Goal: Information Seeking & Learning: Learn about a topic

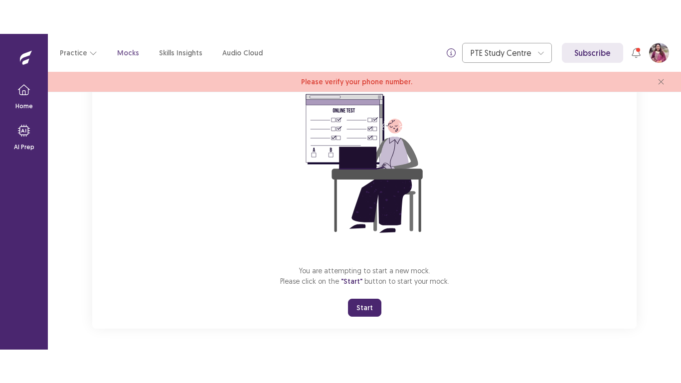
scroll to position [99, 0]
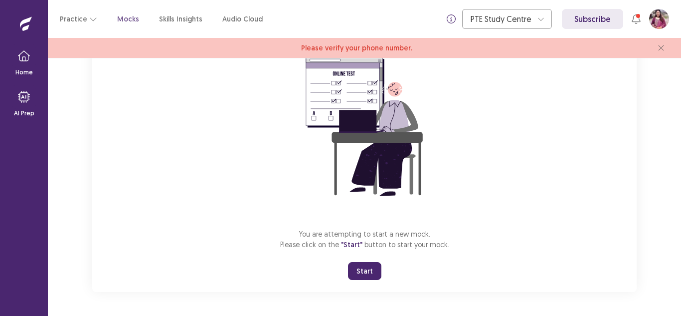
click at [366, 267] on button "Start" at bounding box center [364, 271] width 33 height 18
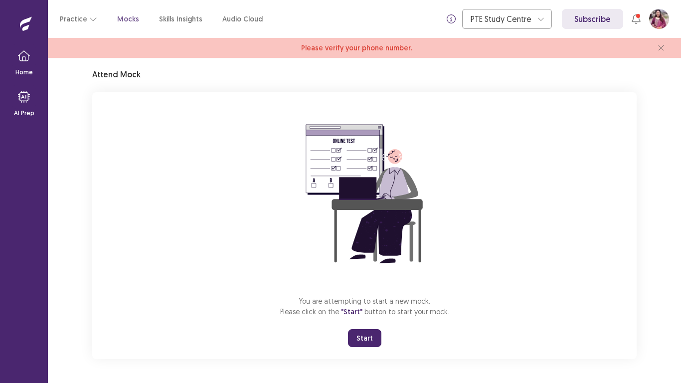
scroll to position [32, 0]
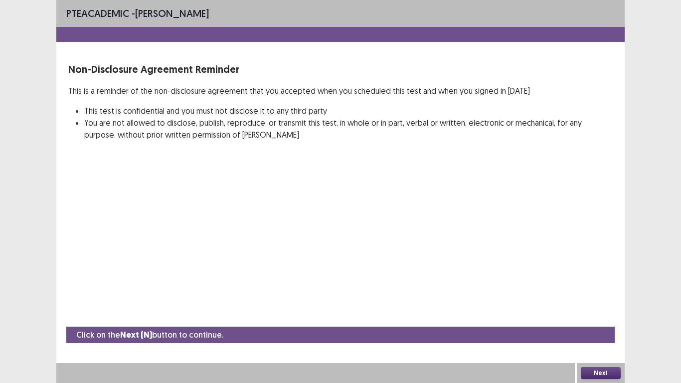
click at [594, 315] on button "Next" at bounding box center [601, 373] width 40 height 12
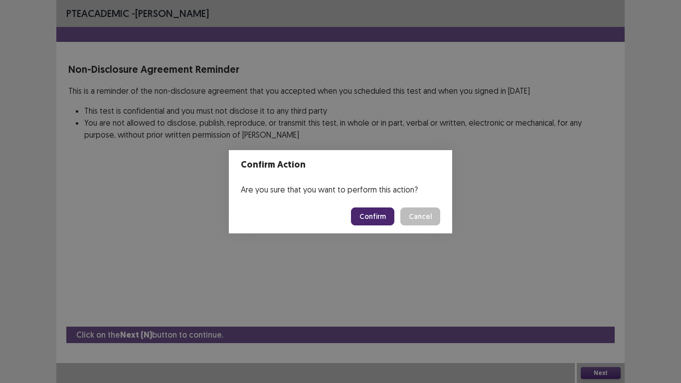
click at [369, 208] on button "Confirm" at bounding box center [372, 216] width 43 height 18
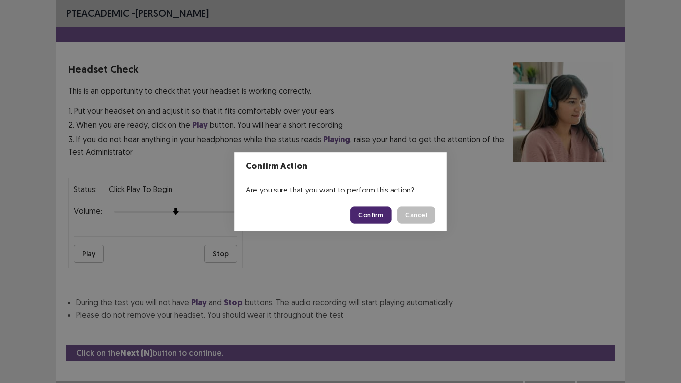
scroll to position [18, 0]
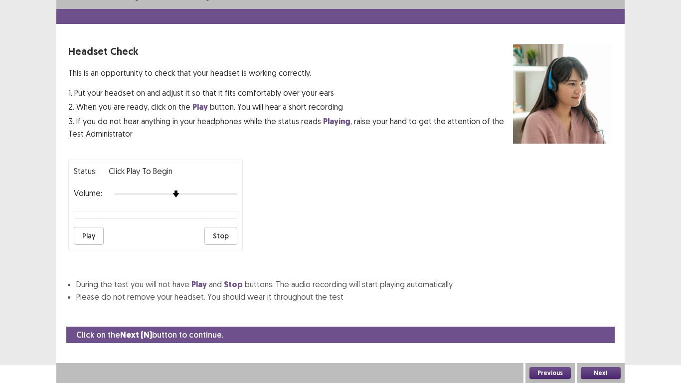
click at [232, 189] on div "Volume:" at bounding box center [156, 194] width 164 height 10
click at [232, 194] on div at bounding box center [175, 194] width 123 height 8
click at [606, 315] on button "Next" at bounding box center [601, 373] width 40 height 12
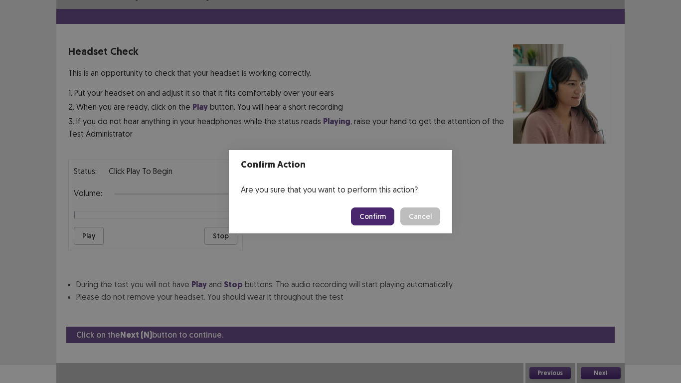
click at [376, 215] on button "Confirm" at bounding box center [372, 216] width 43 height 18
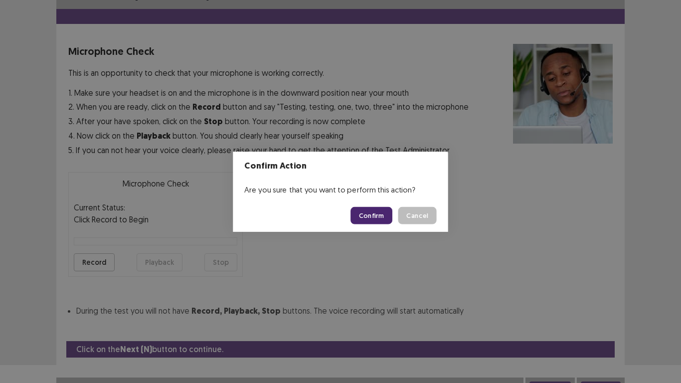
scroll to position [28, 0]
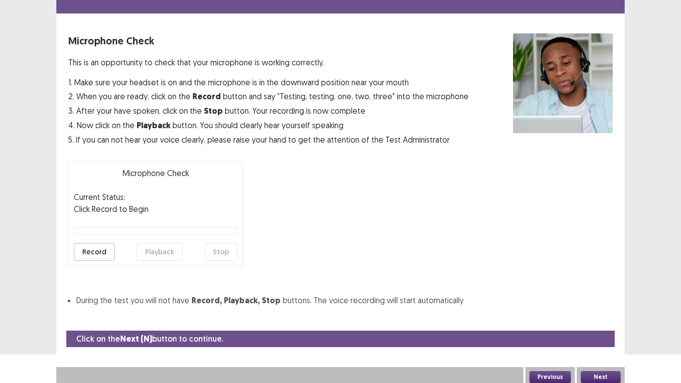
click at [103, 251] on button "Record" at bounding box center [94, 252] width 41 height 18
click at [228, 254] on button "Stop" at bounding box center [220, 252] width 33 height 18
click at [93, 247] on button "Record" at bounding box center [94, 252] width 41 height 18
click at [221, 254] on button "Stop" at bounding box center [220, 252] width 33 height 18
click at [164, 254] on button "Playback" at bounding box center [160, 252] width 46 height 18
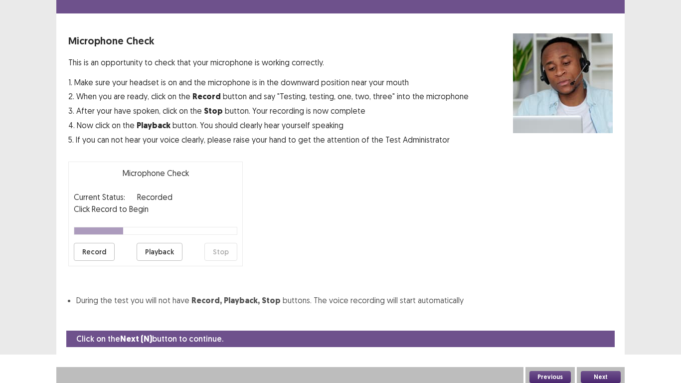
click at [597, 315] on button "Next" at bounding box center [601, 377] width 40 height 12
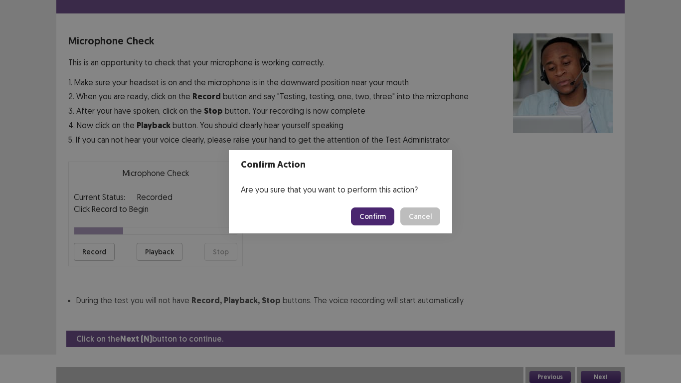
click at [378, 219] on button "Confirm" at bounding box center [372, 216] width 43 height 18
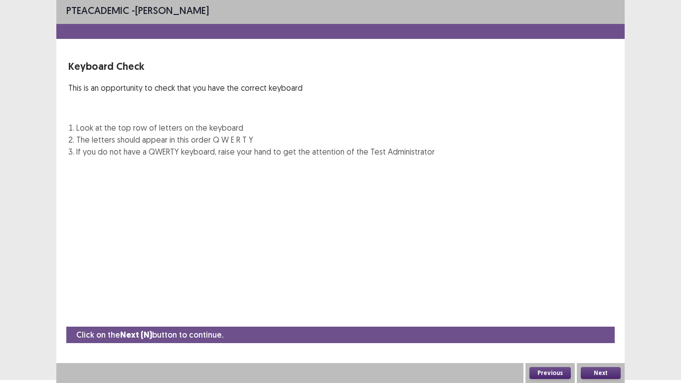
scroll to position [3, 0]
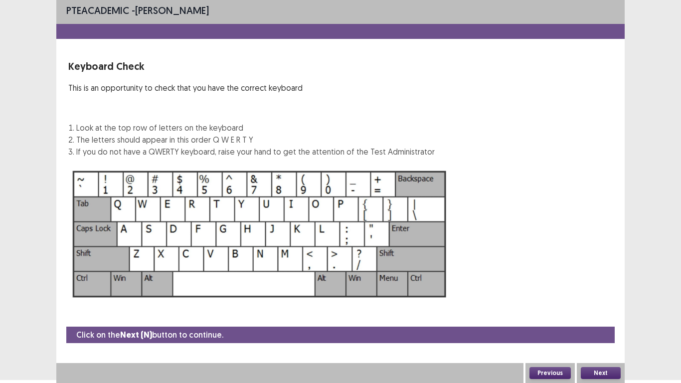
click at [613, 315] on button "Next" at bounding box center [601, 373] width 40 height 12
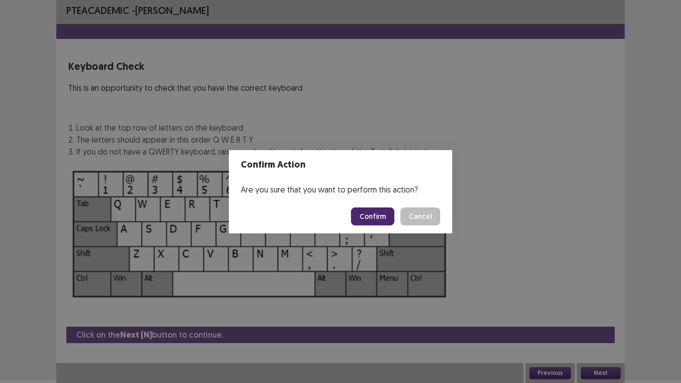
click at [381, 220] on button "Confirm" at bounding box center [372, 216] width 43 height 18
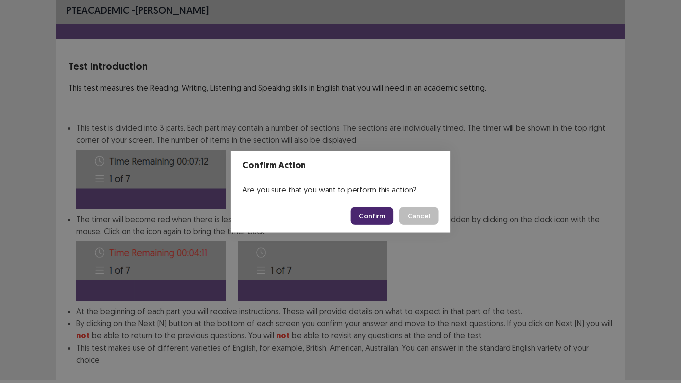
scroll to position [54, 0]
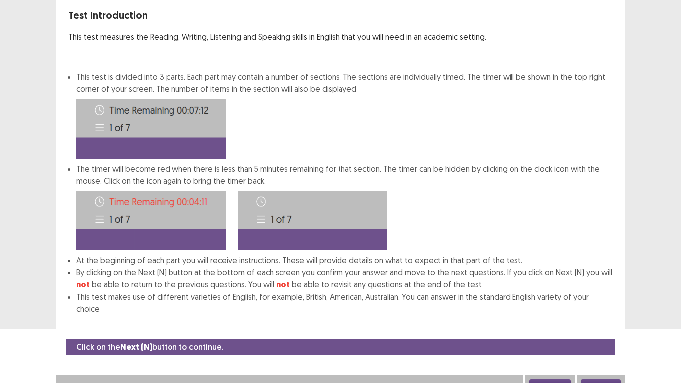
click at [610, 315] on button "Next" at bounding box center [601, 385] width 40 height 12
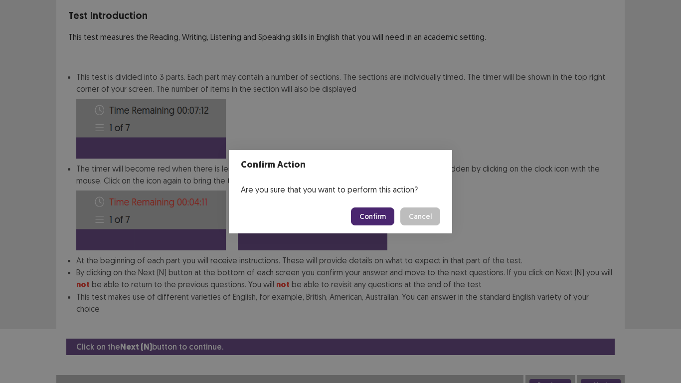
click at [368, 213] on button "Confirm" at bounding box center [372, 216] width 43 height 18
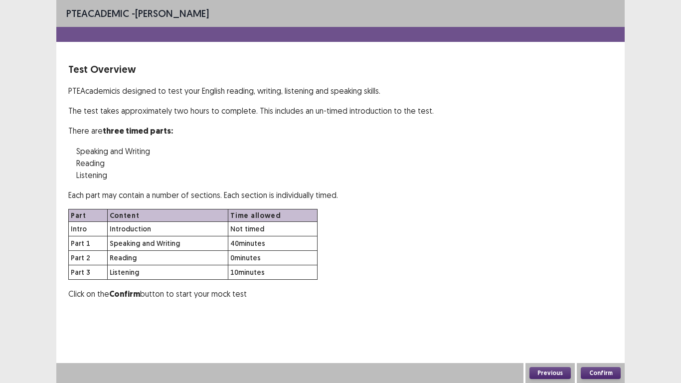
scroll to position [0, 0]
click at [603, 315] on button "Confirm" at bounding box center [601, 373] width 40 height 12
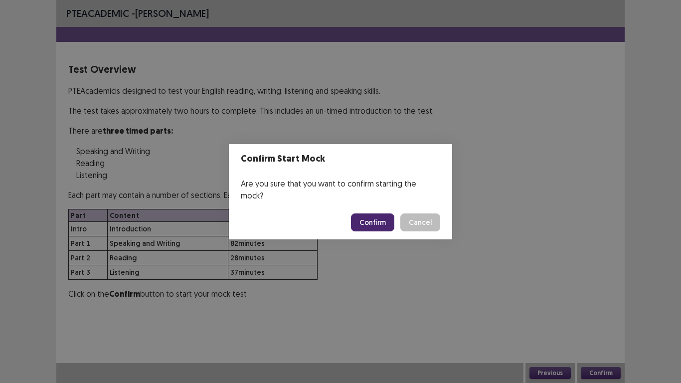
click at [375, 213] on button "Confirm" at bounding box center [372, 222] width 43 height 18
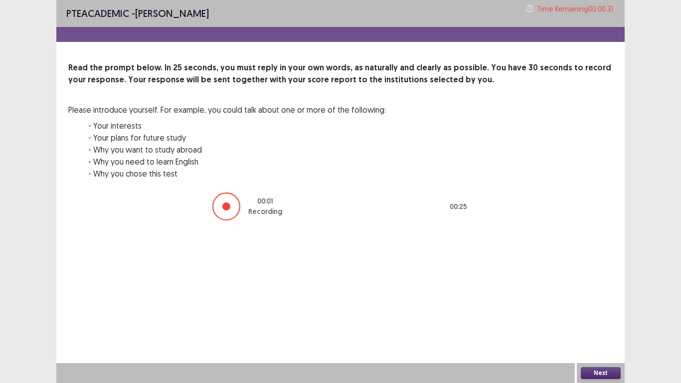
click at [612, 315] on button "Next" at bounding box center [601, 373] width 40 height 12
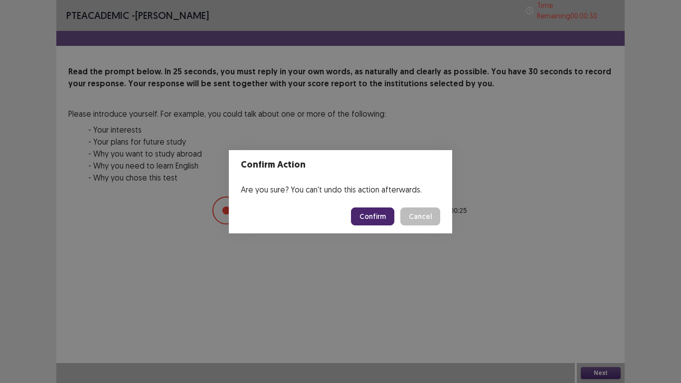
click at [376, 216] on button "Confirm" at bounding box center [372, 216] width 43 height 18
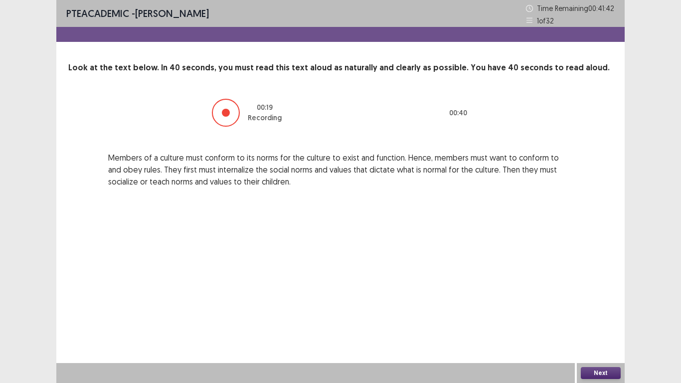
click at [605, 315] on button "Next" at bounding box center [601, 373] width 40 height 12
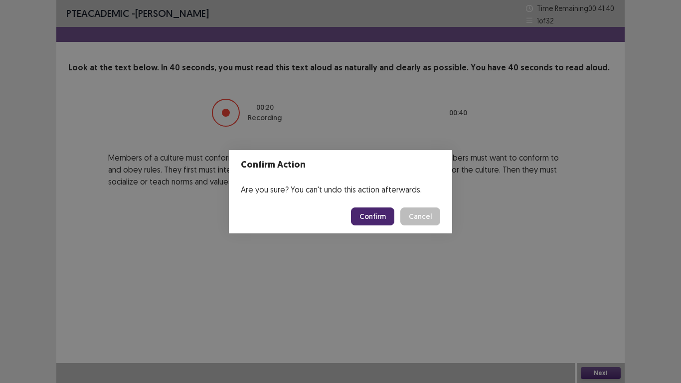
click at [381, 214] on button "Confirm" at bounding box center [372, 216] width 43 height 18
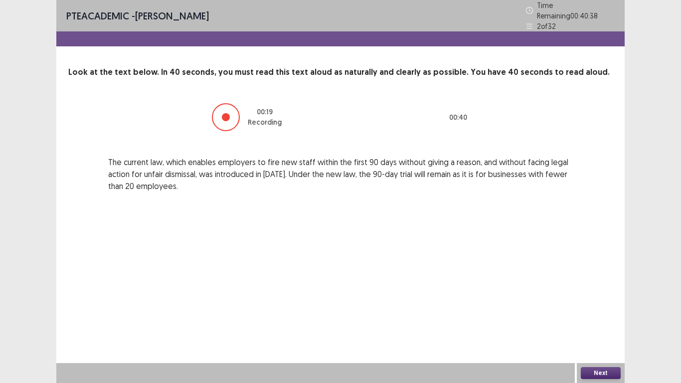
click at [594, 315] on button "Next" at bounding box center [601, 373] width 40 height 12
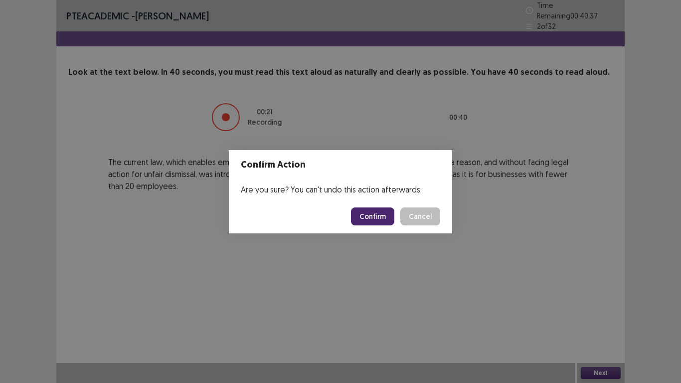
click at [376, 216] on button "Confirm" at bounding box center [372, 216] width 43 height 18
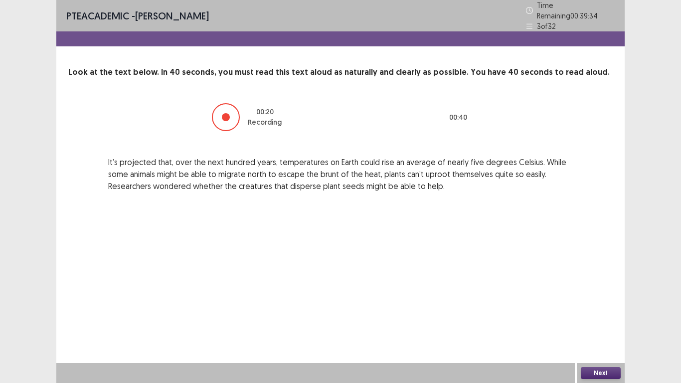
click at [611, 315] on button "Next" at bounding box center [601, 373] width 40 height 12
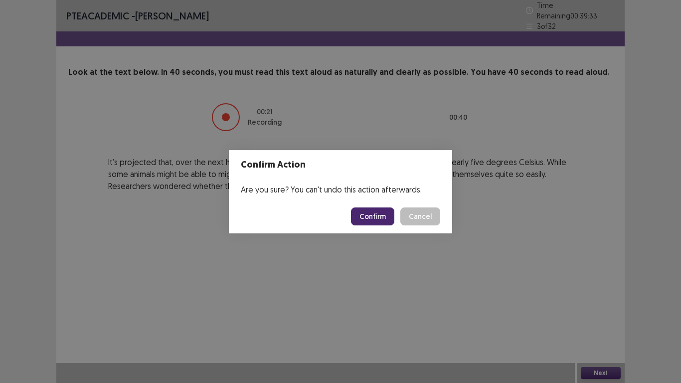
click at [384, 214] on button "Confirm" at bounding box center [372, 216] width 43 height 18
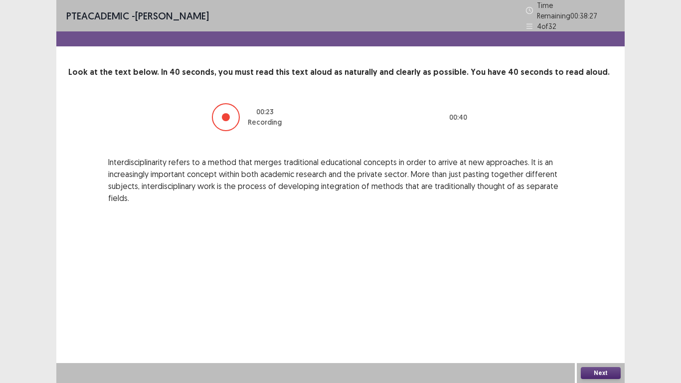
click at [605, 315] on button "Next" at bounding box center [601, 373] width 40 height 12
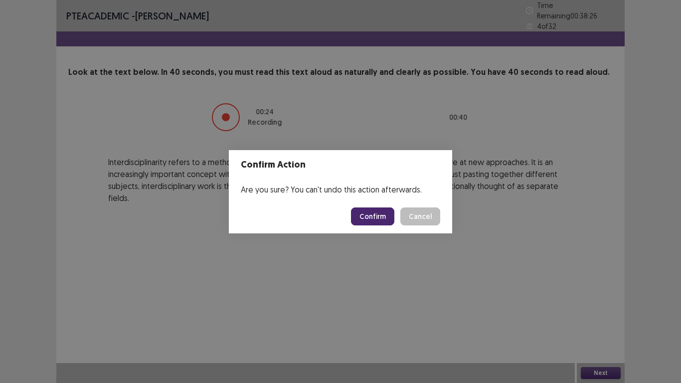
click at [380, 210] on button "Confirm" at bounding box center [372, 216] width 43 height 18
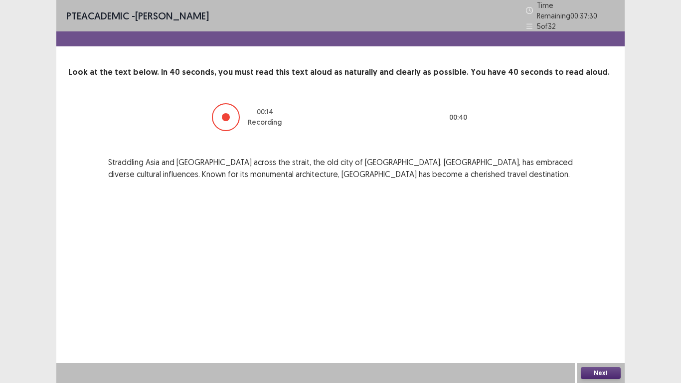
click at [595, 315] on button "Next" at bounding box center [601, 373] width 40 height 12
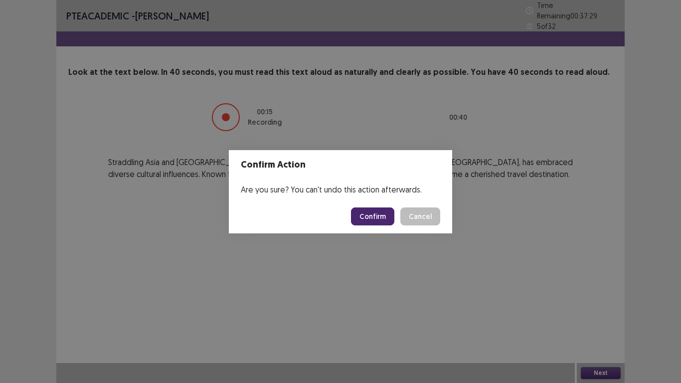
click at [382, 212] on button "Confirm" at bounding box center [372, 216] width 43 height 18
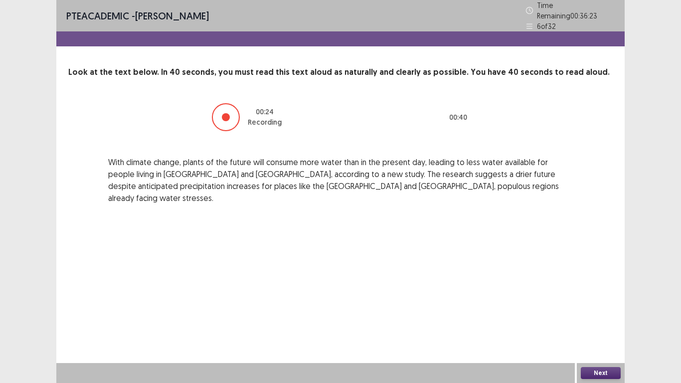
click at [588, 315] on button "Next" at bounding box center [601, 373] width 40 height 12
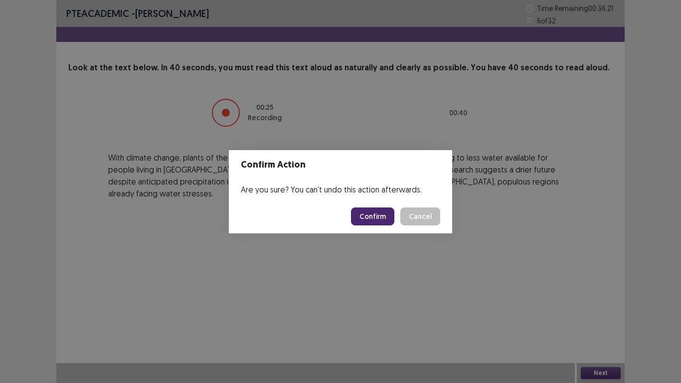
click at [386, 218] on button "Confirm" at bounding box center [372, 216] width 43 height 18
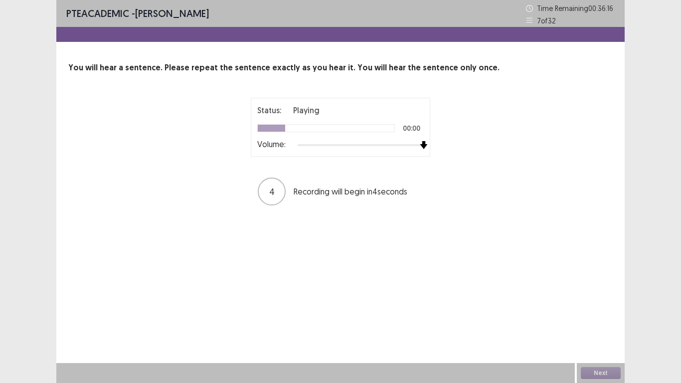
click at [420, 144] on div at bounding box center [361, 145] width 126 height 8
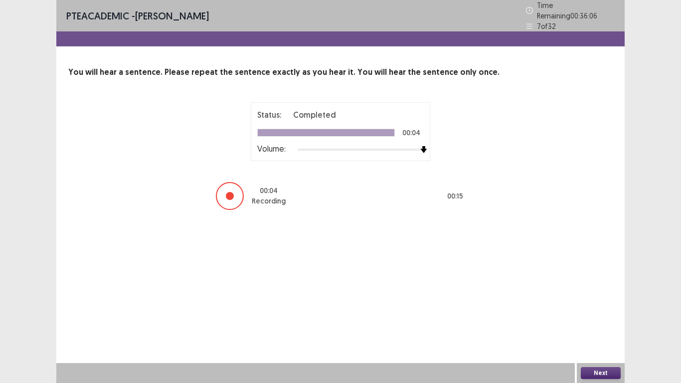
click at [611, 315] on button "Next" at bounding box center [601, 373] width 40 height 12
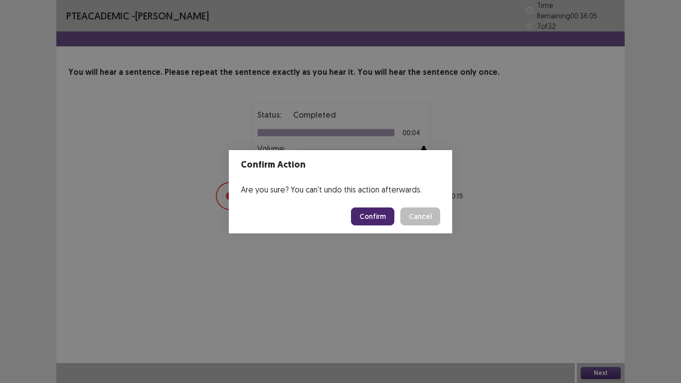
click at [383, 213] on button "Confirm" at bounding box center [372, 216] width 43 height 18
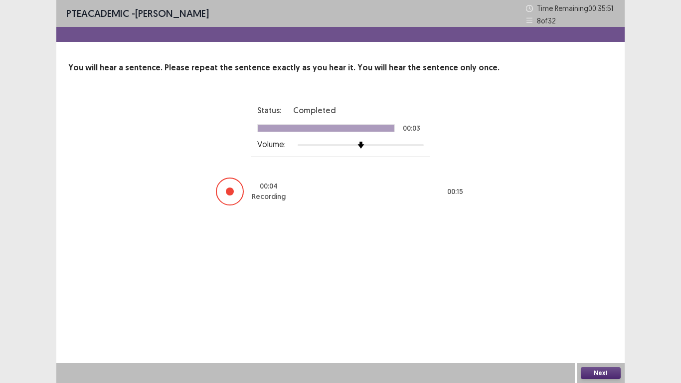
click at [609, 315] on button "Next" at bounding box center [601, 373] width 40 height 12
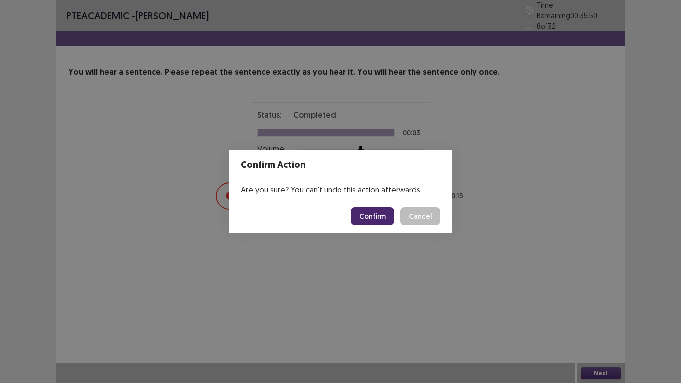
click at [383, 219] on button "Confirm" at bounding box center [372, 216] width 43 height 18
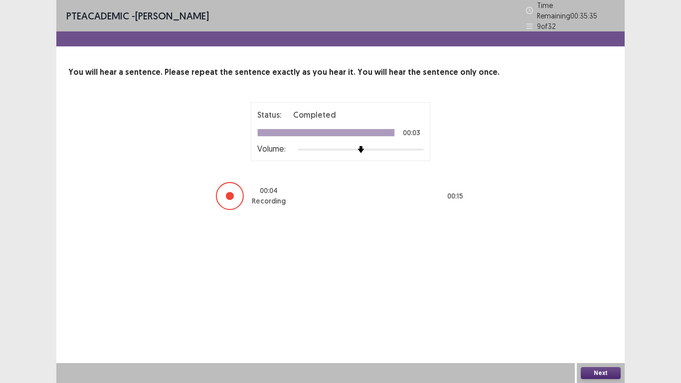
click at [614, 315] on button "Next" at bounding box center [601, 373] width 40 height 12
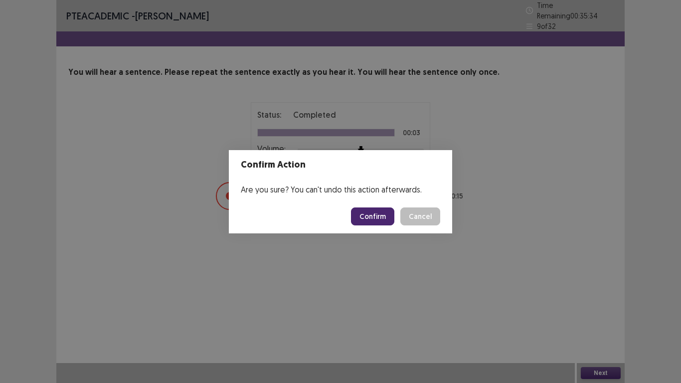
click at [385, 221] on button "Confirm" at bounding box center [372, 216] width 43 height 18
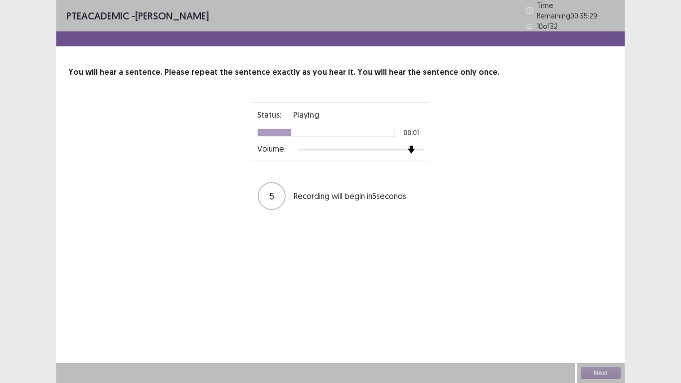
click at [414, 146] on div at bounding box center [361, 150] width 126 height 8
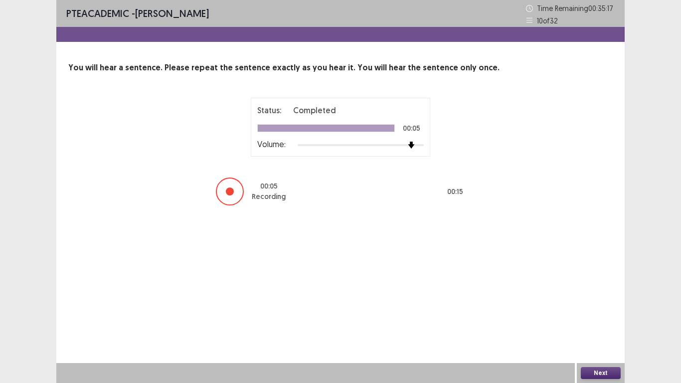
click at [613, 315] on button "Next" at bounding box center [601, 373] width 40 height 12
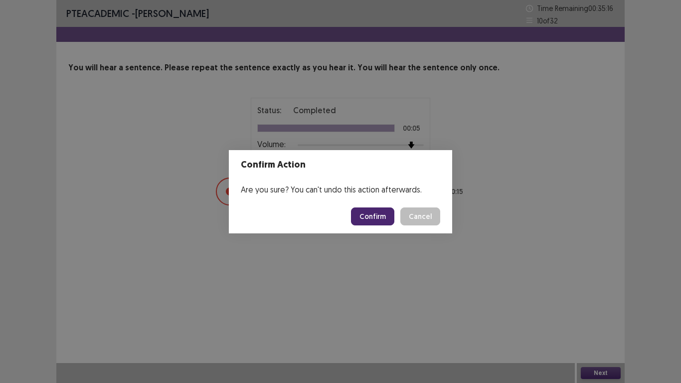
click at [382, 211] on button "Confirm" at bounding box center [372, 216] width 43 height 18
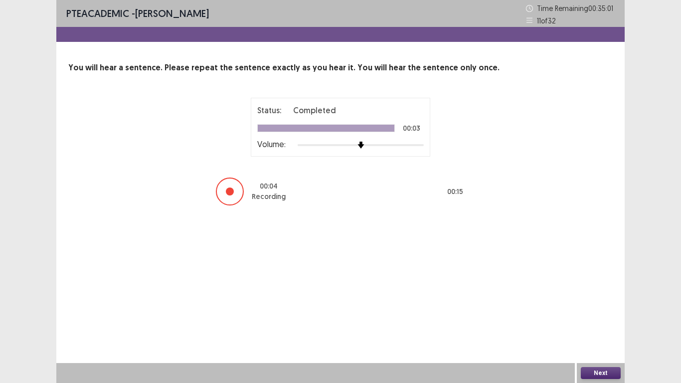
click at [606, 315] on button "Next" at bounding box center [601, 373] width 40 height 12
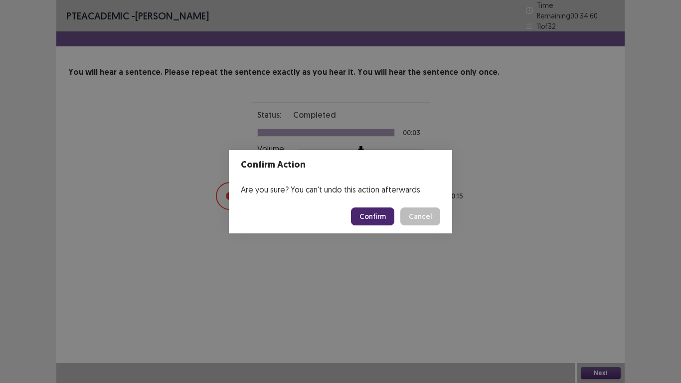
click at [375, 207] on button "Confirm" at bounding box center [372, 216] width 43 height 18
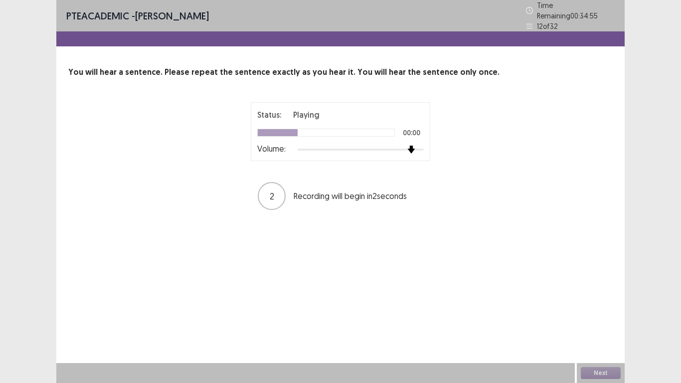
click at [417, 146] on div at bounding box center [361, 150] width 126 height 8
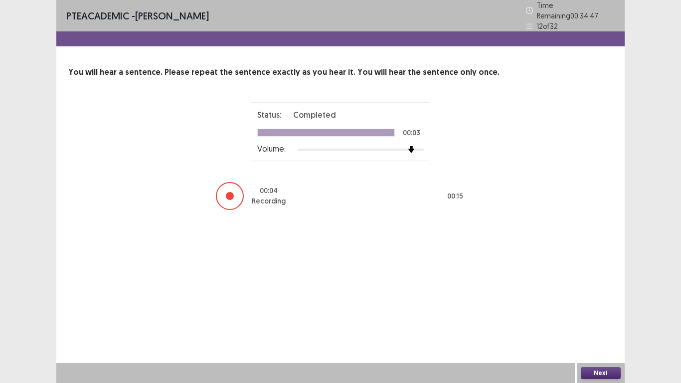
click at [605, 315] on button "Next" at bounding box center [601, 373] width 40 height 12
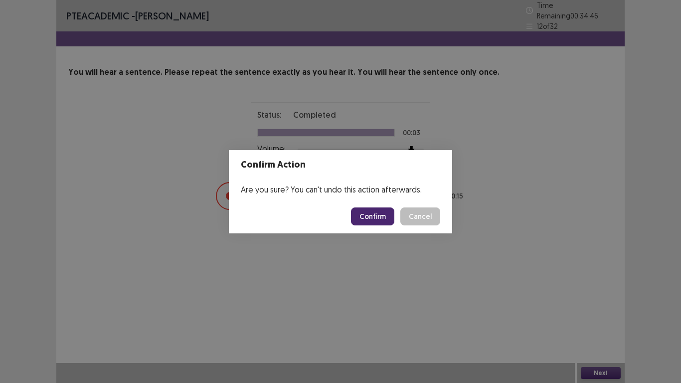
click at [374, 208] on button "Confirm" at bounding box center [372, 216] width 43 height 18
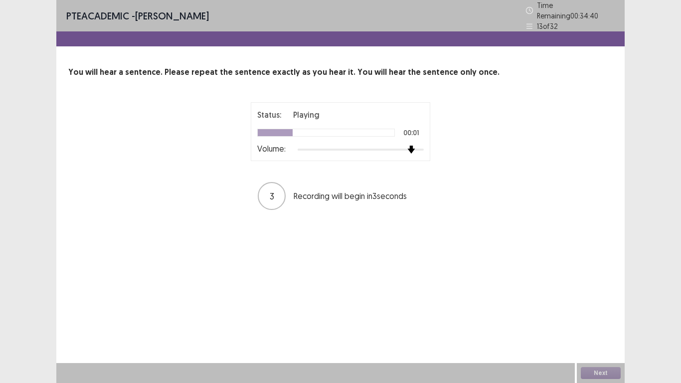
click at [410, 146] on div at bounding box center [361, 150] width 126 height 8
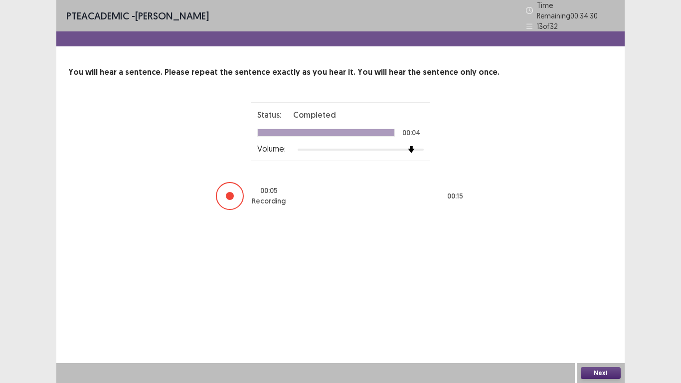
click at [606, 315] on button "Next" at bounding box center [601, 373] width 40 height 12
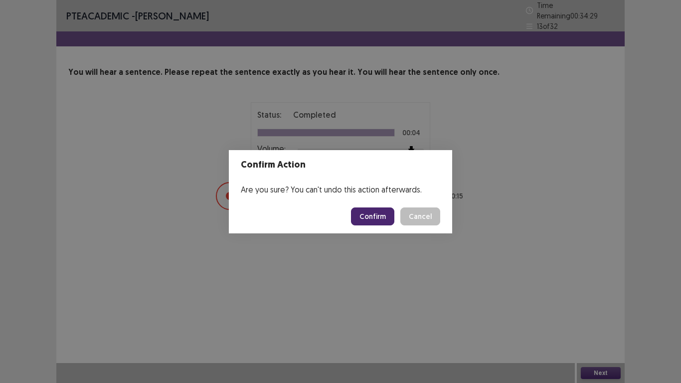
click at [389, 221] on button "Confirm" at bounding box center [372, 216] width 43 height 18
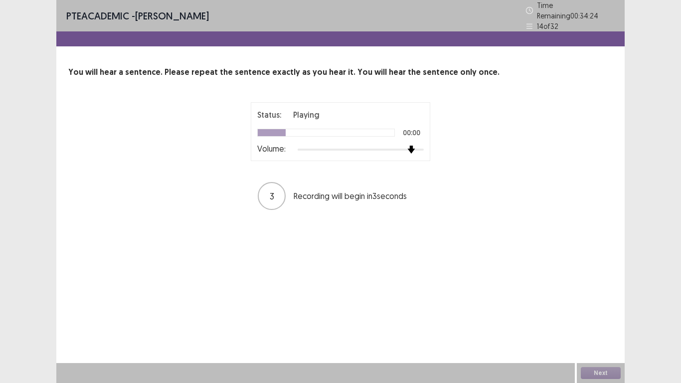
click at [407, 146] on div at bounding box center [361, 150] width 126 height 8
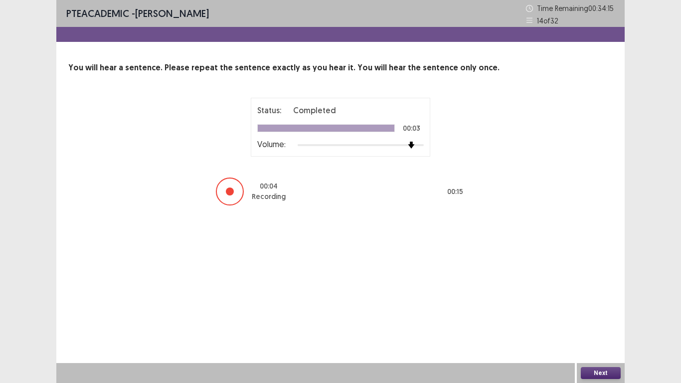
click at [607, 315] on button "Next" at bounding box center [601, 373] width 40 height 12
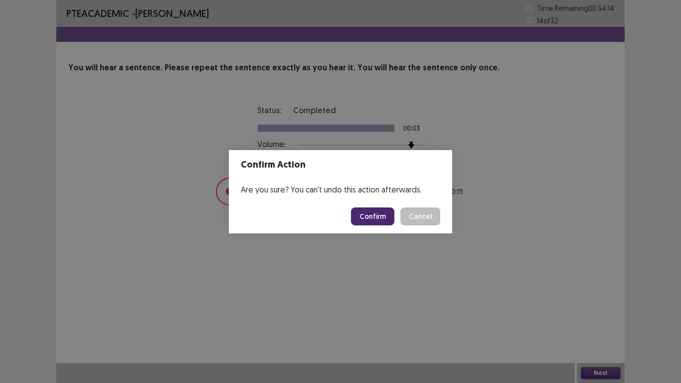
click at [382, 213] on button "Confirm" at bounding box center [372, 216] width 43 height 18
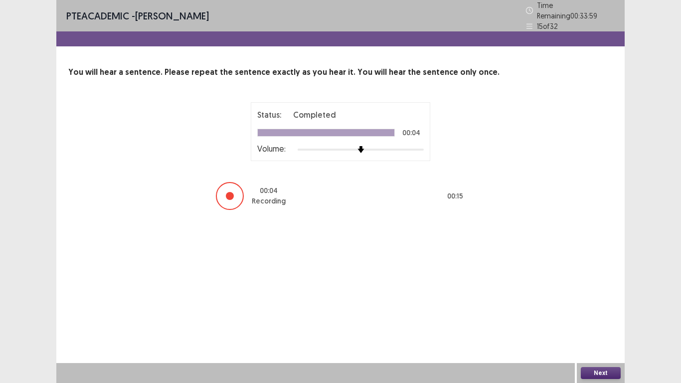
click at [600, 315] on button "Next" at bounding box center [601, 373] width 40 height 12
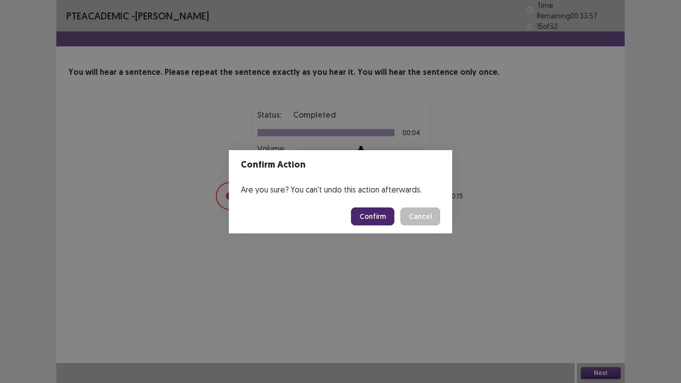
click at [379, 212] on button "Confirm" at bounding box center [372, 216] width 43 height 18
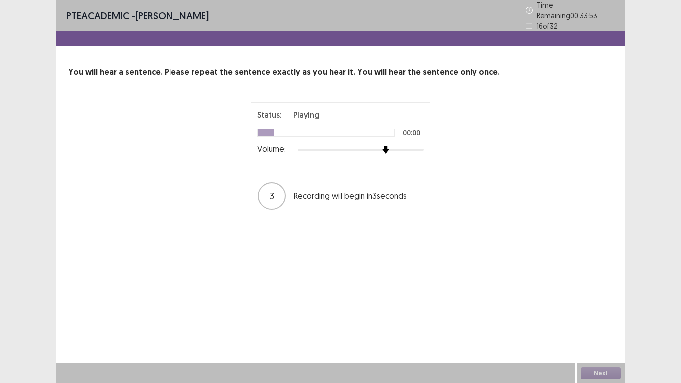
click at [386, 146] on div at bounding box center [361, 150] width 126 height 8
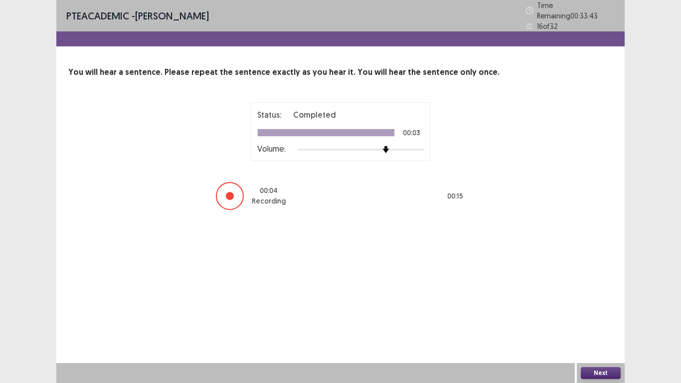
click at [602, 315] on button "Next" at bounding box center [601, 373] width 40 height 12
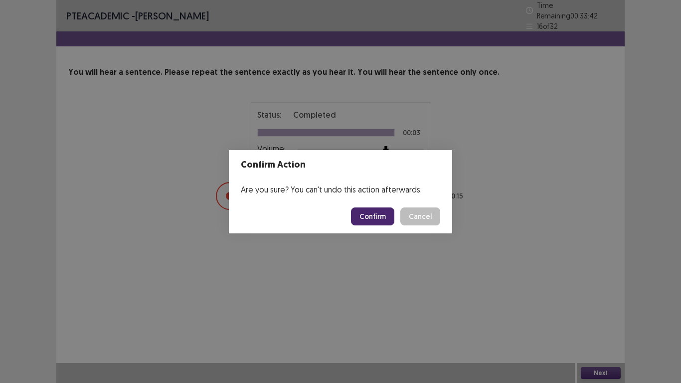
click at [388, 219] on button "Confirm" at bounding box center [372, 216] width 43 height 18
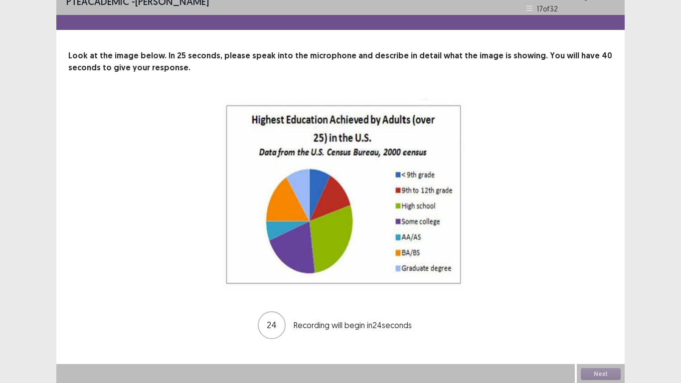
scroll to position [13, 0]
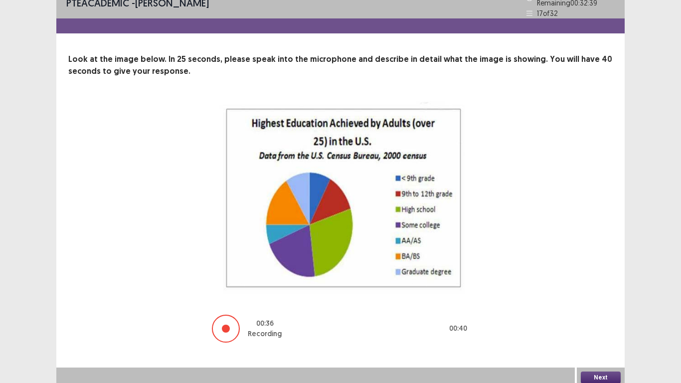
click at [609, 315] on button "Next" at bounding box center [601, 377] width 40 height 12
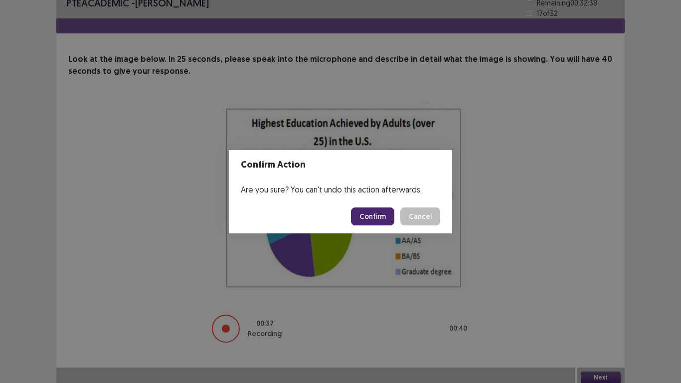
click at [382, 212] on button "Confirm" at bounding box center [372, 216] width 43 height 18
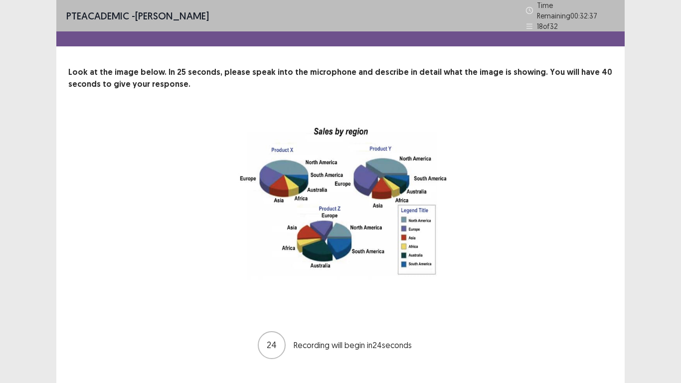
scroll to position [16, 0]
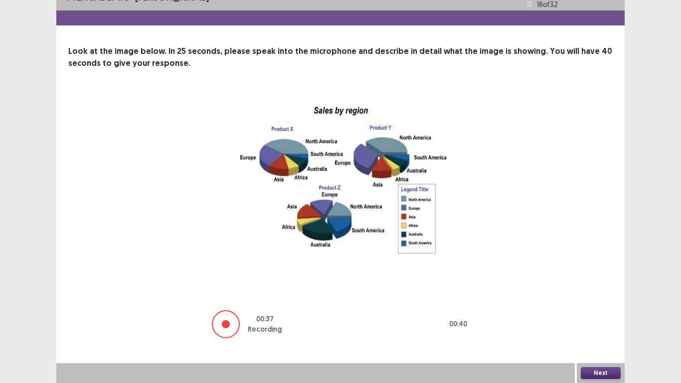
click at [590, 315] on button "Next" at bounding box center [601, 373] width 40 height 12
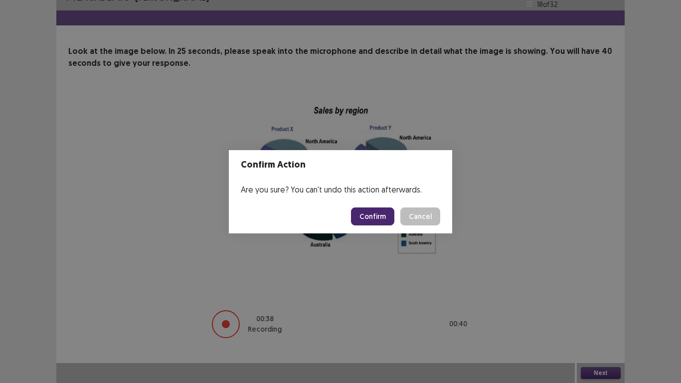
click at [378, 208] on button "Confirm" at bounding box center [372, 216] width 43 height 18
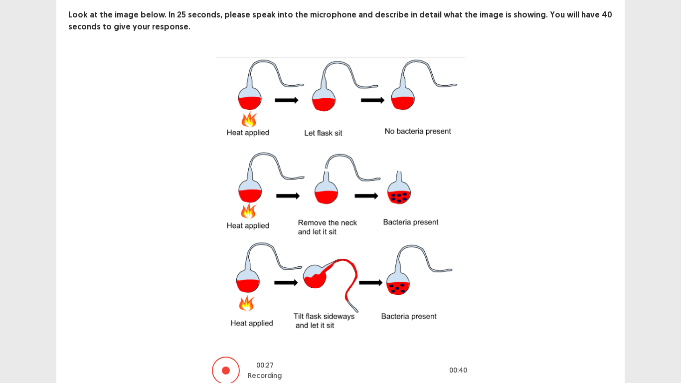
scroll to position [99, 0]
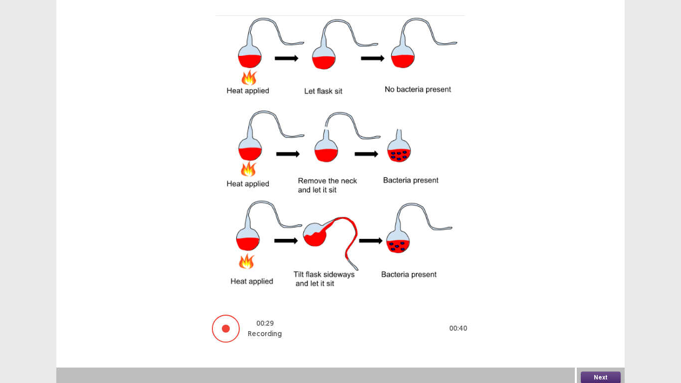
click at [610, 315] on button "Next" at bounding box center [601, 377] width 40 height 12
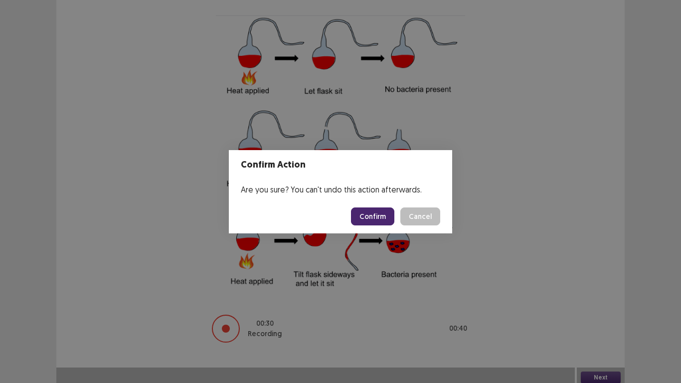
click at [381, 217] on button "Confirm" at bounding box center [372, 216] width 43 height 18
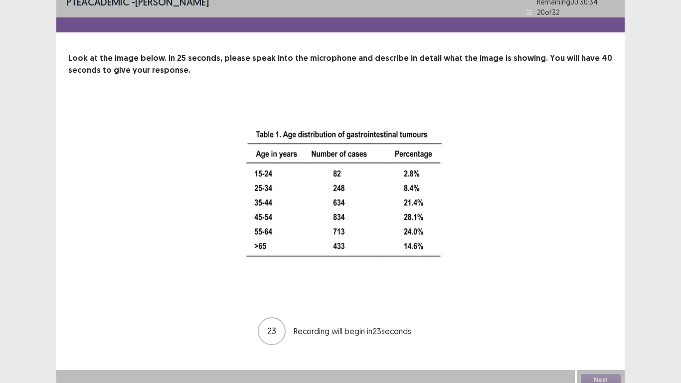
scroll to position [14, 0]
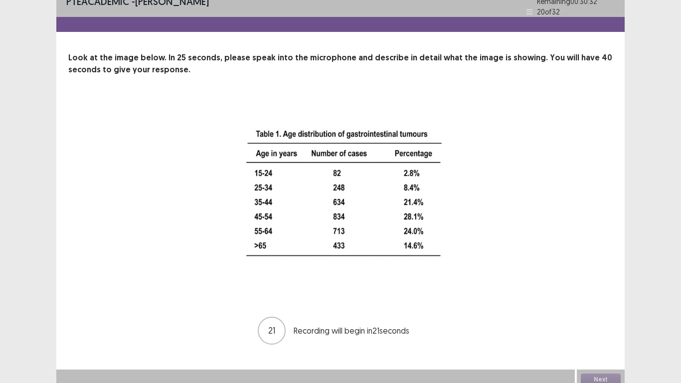
click at [419, 135] on img at bounding box center [340, 198] width 249 height 196
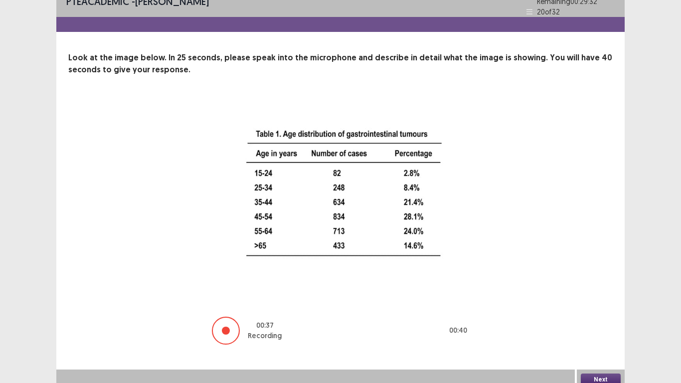
click at [596, 315] on button "Next" at bounding box center [601, 379] width 40 height 12
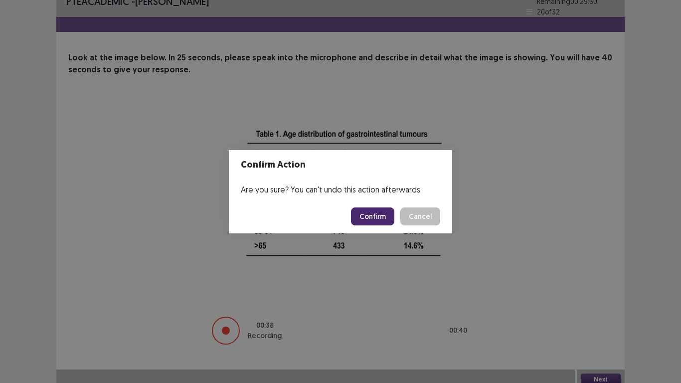
click at [381, 213] on button "Confirm" at bounding box center [372, 216] width 43 height 18
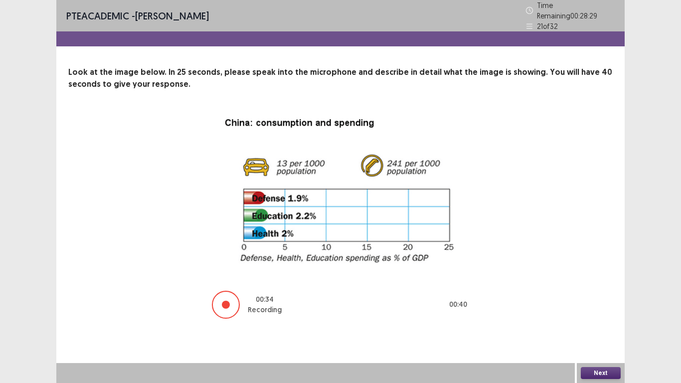
click at [598, 315] on button "Next" at bounding box center [601, 373] width 40 height 12
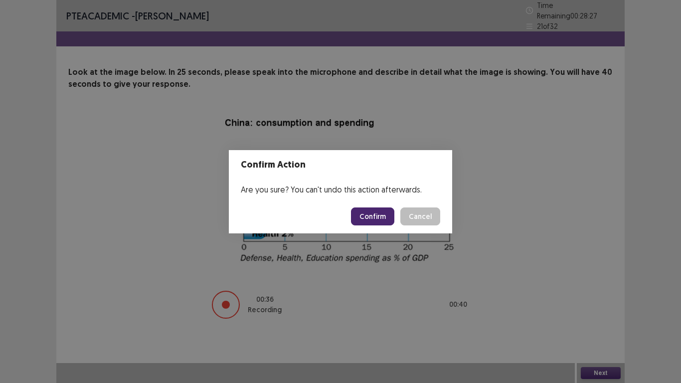
click at [391, 214] on button "Confirm" at bounding box center [372, 216] width 43 height 18
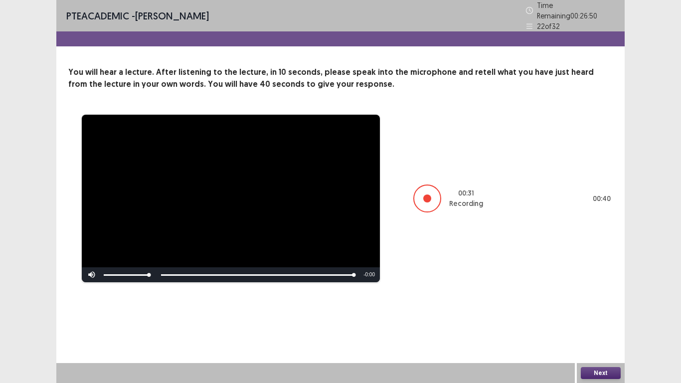
click at [601, 315] on button "Next" at bounding box center [601, 373] width 40 height 12
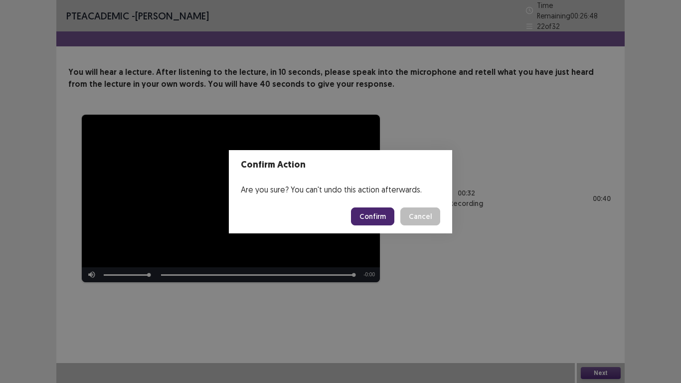
click at [380, 206] on footer "Confirm Cancel" at bounding box center [340, 216] width 223 height 34
click at [382, 218] on button "Confirm" at bounding box center [372, 216] width 43 height 18
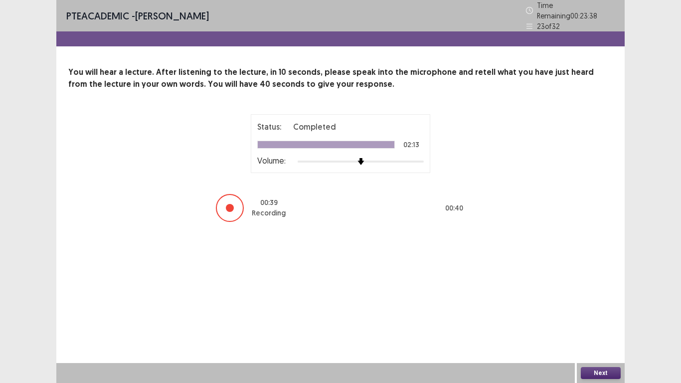
click at [600, 315] on button "Next" at bounding box center [601, 373] width 40 height 12
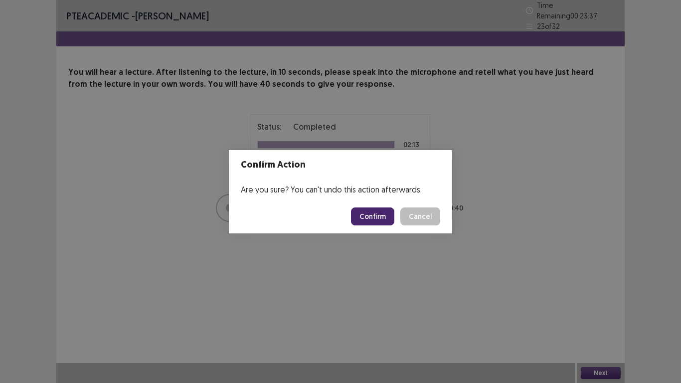
click at [379, 215] on button "Confirm" at bounding box center [372, 216] width 43 height 18
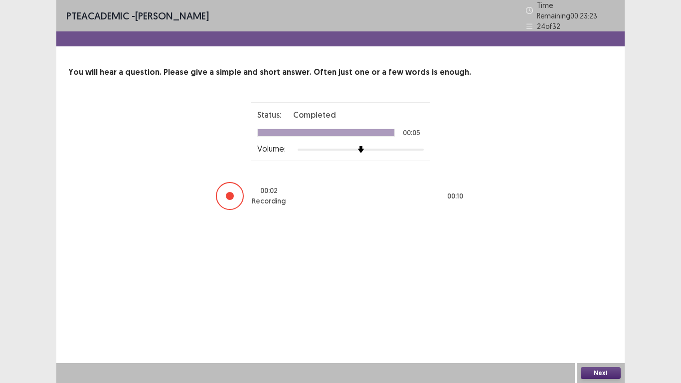
click at [606, 315] on button "Next" at bounding box center [601, 373] width 40 height 12
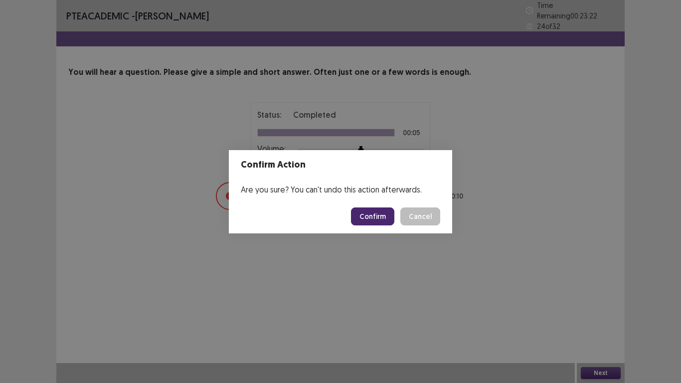
click at [394, 220] on button "Confirm" at bounding box center [372, 216] width 43 height 18
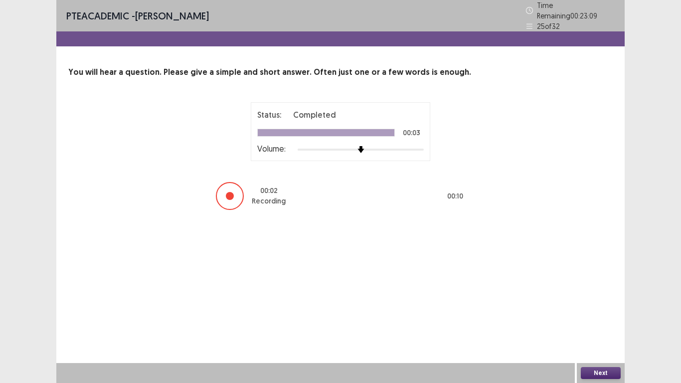
click at [606, 315] on button "Next" at bounding box center [601, 373] width 40 height 12
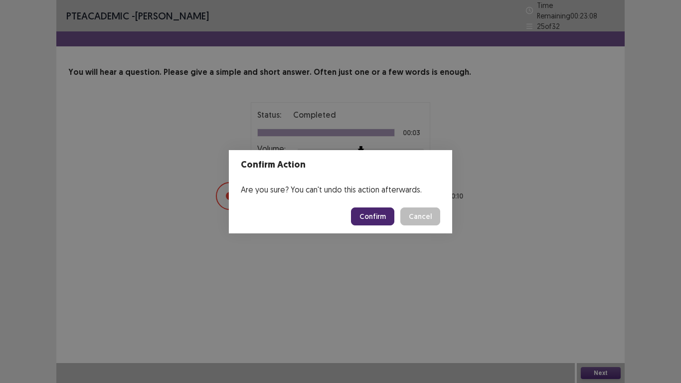
click at [384, 220] on button "Confirm" at bounding box center [372, 216] width 43 height 18
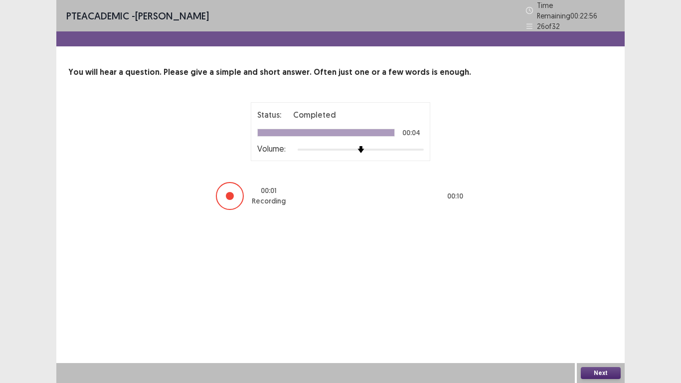
click at [598, 315] on button "Next" at bounding box center [601, 373] width 40 height 12
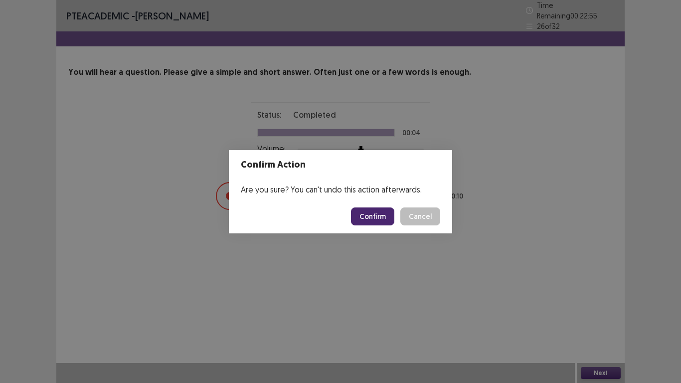
click at [375, 220] on button "Confirm" at bounding box center [372, 216] width 43 height 18
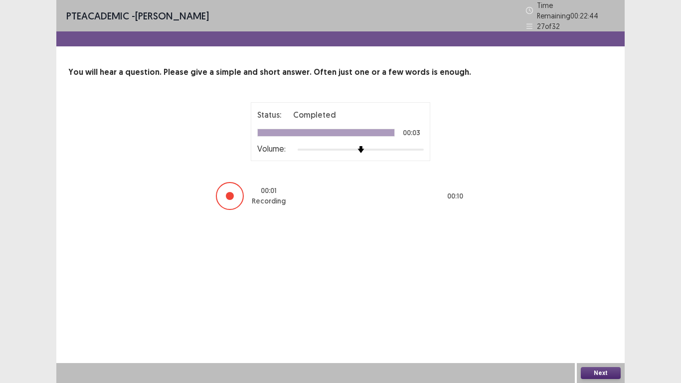
click at [597, 315] on button "Next" at bounding box center [601, 373] width 40 height 12
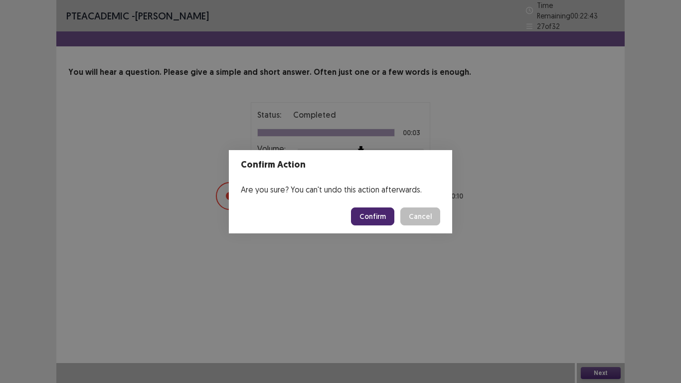
click at [367, 210] on button "Confirm" at bounding box center [372, 216] width 43 height 18
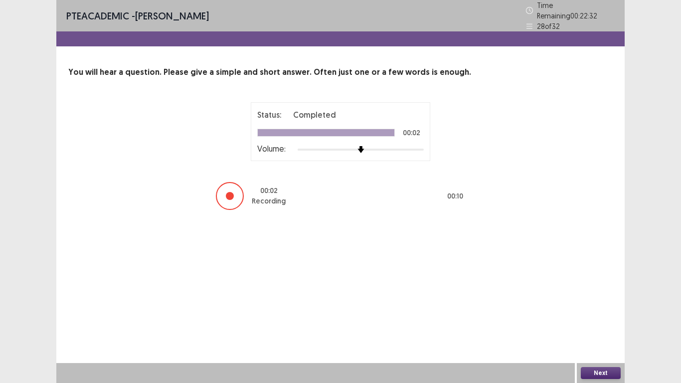
click at [591, 315] on div "Next" at bounding box center [601, 373] width 48 height 20
click at [594, 315] on button "Next" at bounding box center [601, 373] width 40 height 12
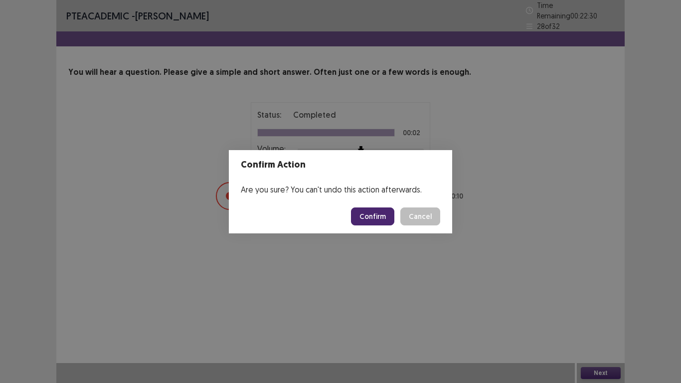
click at [381, 211] on button "Confirm" at bounding box center [372, 216] width 43 height 18
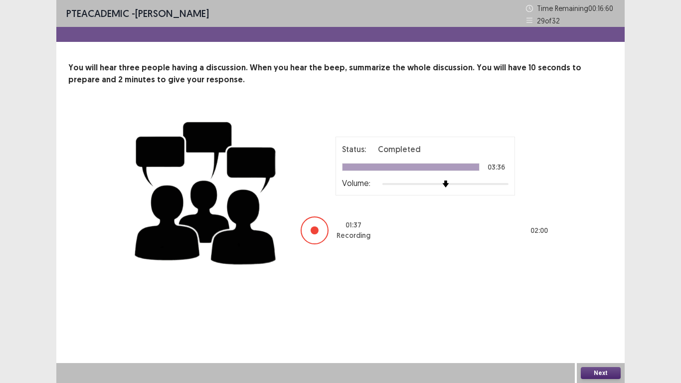
click at [592, 315] on button "Next" at bounding box center [601, 373] width 40 height 12
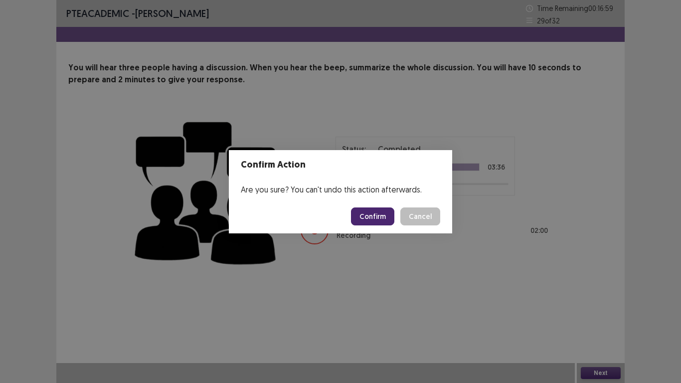
click at [383, 217] on button "Confirm" at bounding box center [372, 216] width 43 height 18
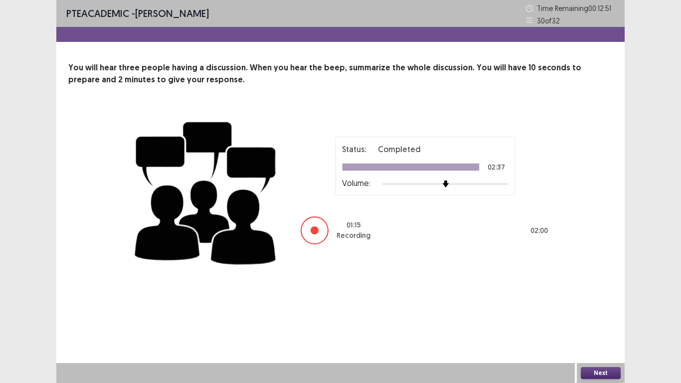
click at [604, 315] on button "Next" at bounding box center [601, 373] width 40 height 12
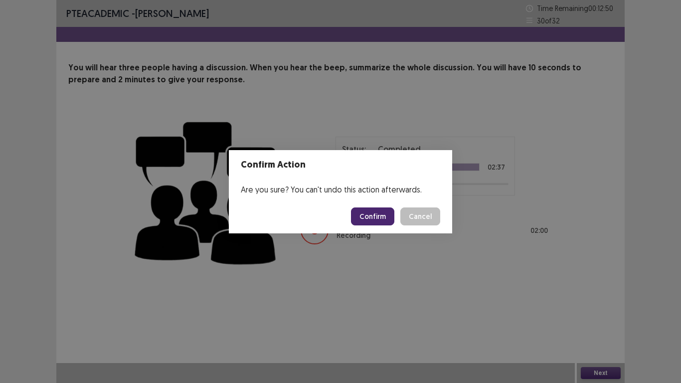
click at [375, 216] on button "Confirm" at bounding box center [372, 216] width 43 height 18
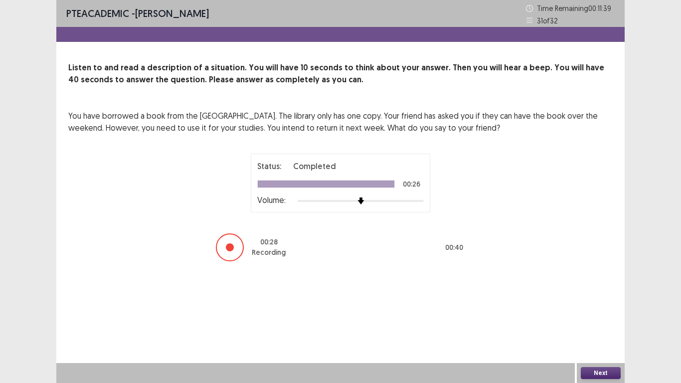
click at [617, 315] on button "Next" at bounding box center [601, 373] width 40 height 12
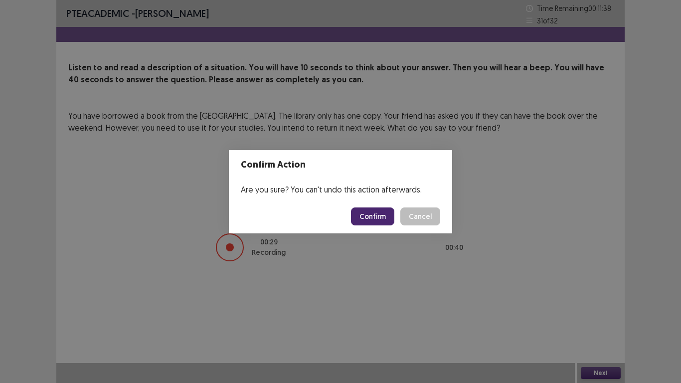
click at [388, 217] on button "Confirm" at bounding box center [372, 216] width 43 height 18
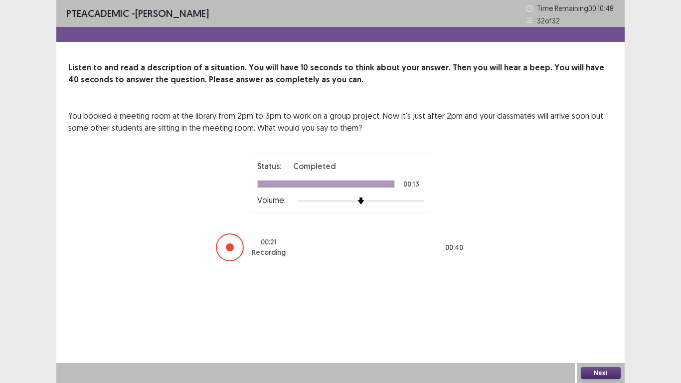
click at [599, 315] on button "Next" at bounding box center [601, 373] width 40 height 12
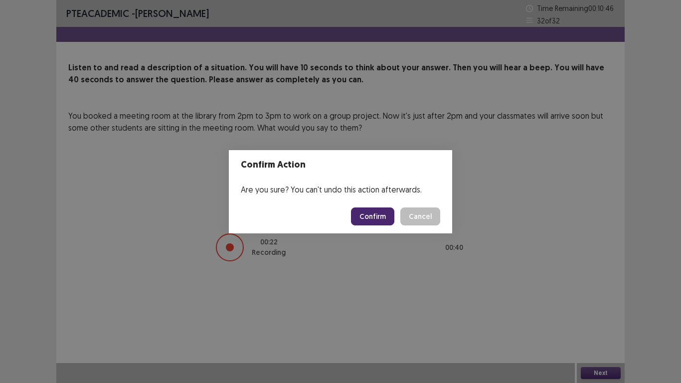
click at [382, 212] on button "Confirm" at bounding box center [372, 216] width 43 height 18
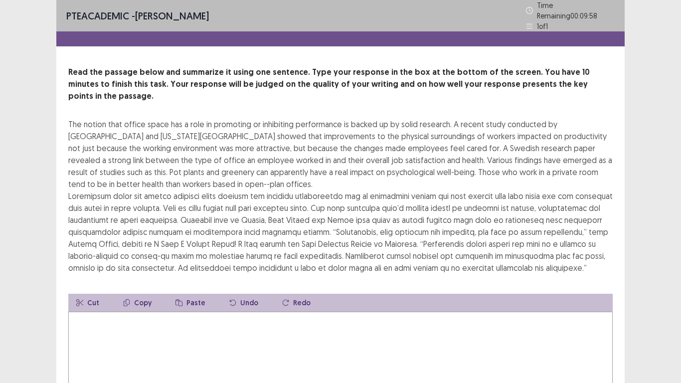
click at [503, 315] on textarea at bounding box center [340, 367] width 544 height 110
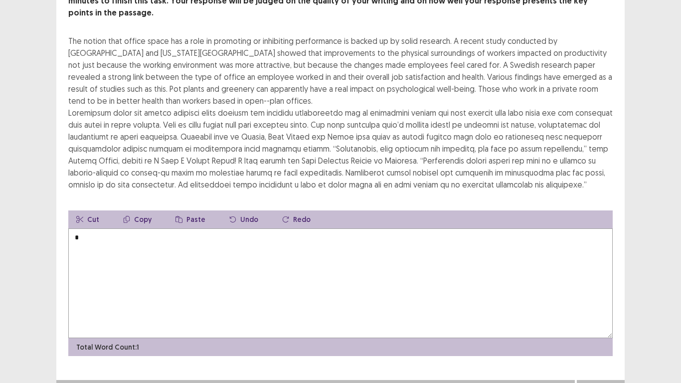
scroll to position [84, 0]
type textarea "*"
click at [598, 315] on div "Next" at bounding box center [601, 389] width 48 height 20
click at [600, 315] on button "Next" at bounding box center [601, 389] width 40 height 12
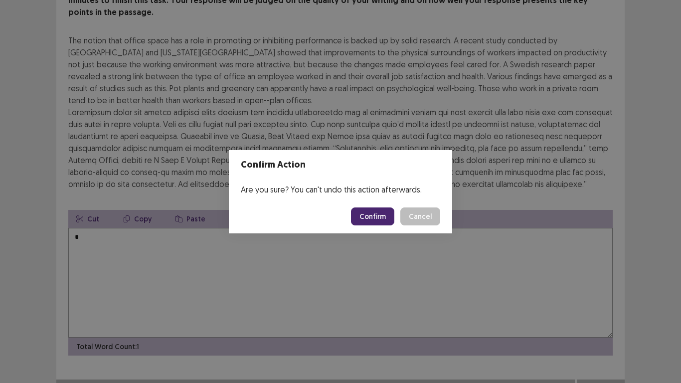
click at [370, 213] on button "Confirm" at bounding box center [372, 216] width 43 height 18
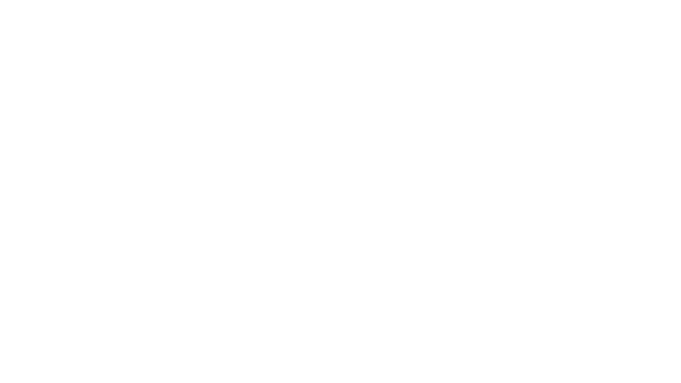
scroll to position [0, 0]
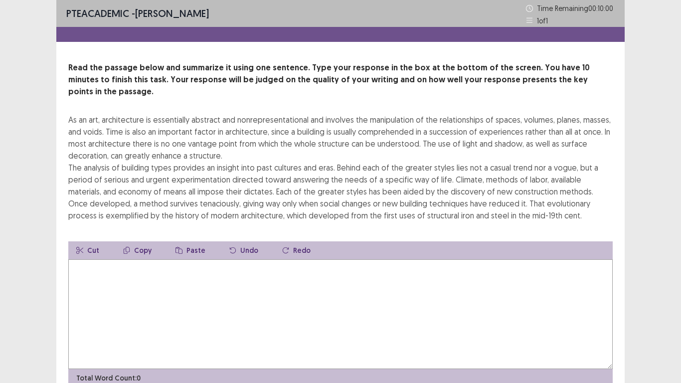
click at [324, 263] on textarea at bounding box center [340, 314] width 544 height 110
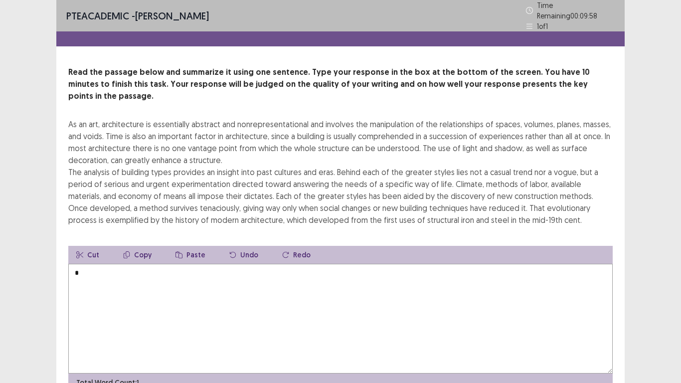
scroll to position [36, 0]
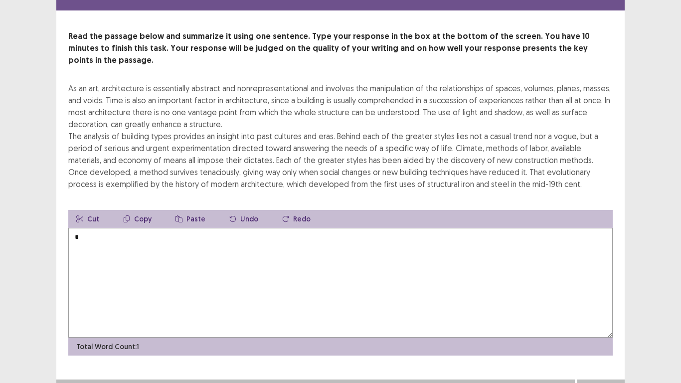
type textarea "*"
click at [616, 315] on button "Next" at bounding box center [601, 389] width 40 height 12
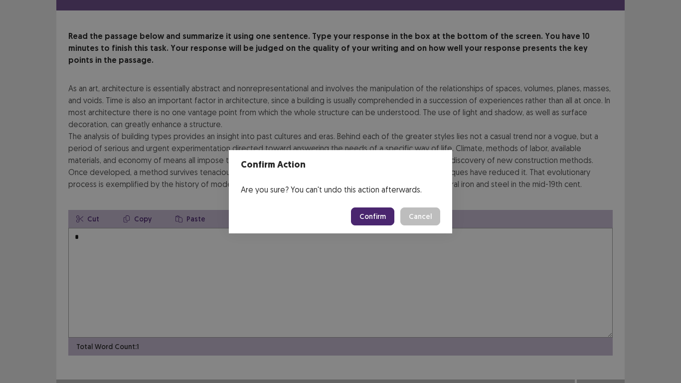
click at [376, 216] on button "Confirm" at bounding box center [372, 216] width 43 height 18
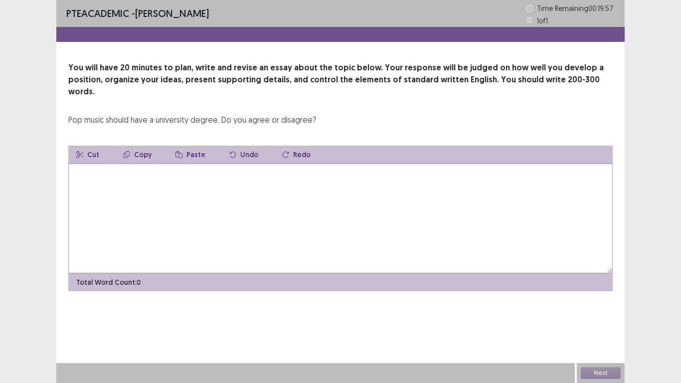
click at [376, 216] on textarea at bounding box center [340, 219] width 544 height 110
type textarea "*"
click at [608, 315] on button "Next" at bounding box center [601, 373] width 40 height 12
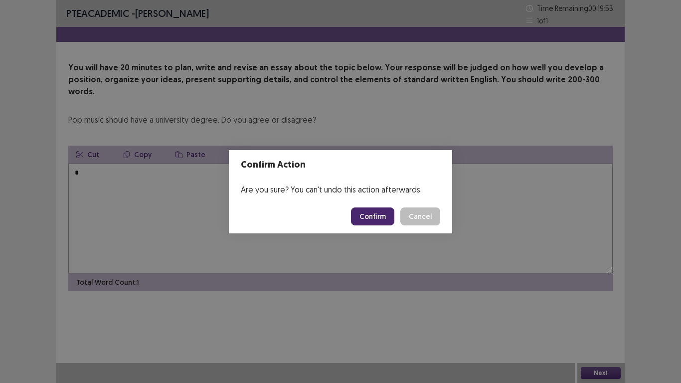
click at [378, 215] on button "Confirm" at bounding box center [372, 216] width 43 height 18
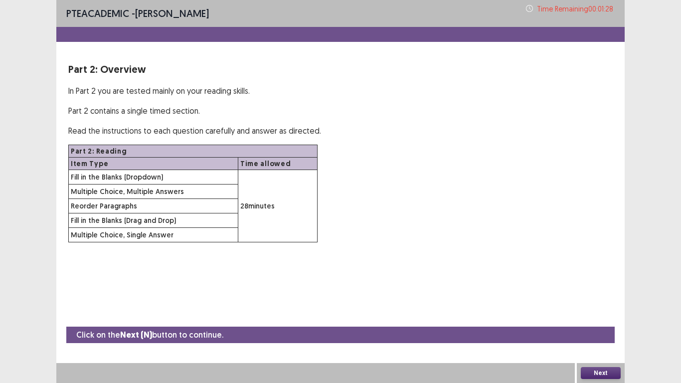
click at [616, 315] on button "Next" at bounding box center [601, 373] width 40 height 12
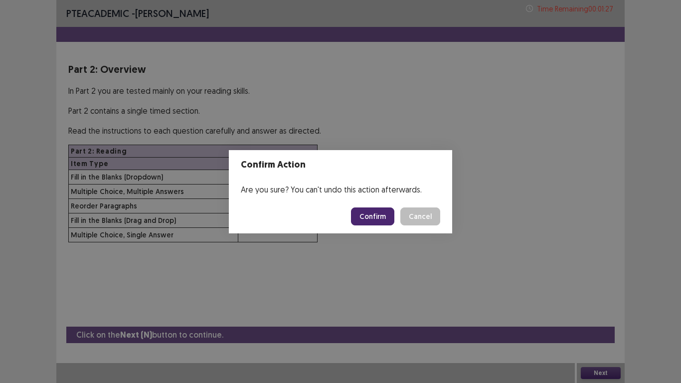
click at [373, 215] on button "Confirm" at bounding box center [372, 216] width 43 height 18
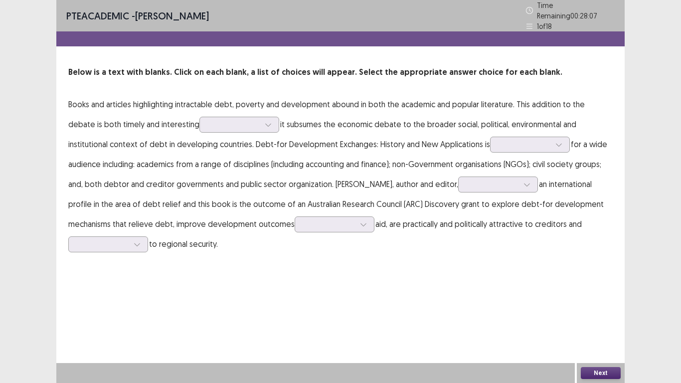
click at [600, 315] on button "Next" at bounding box center [601, 373] width 40 height 12
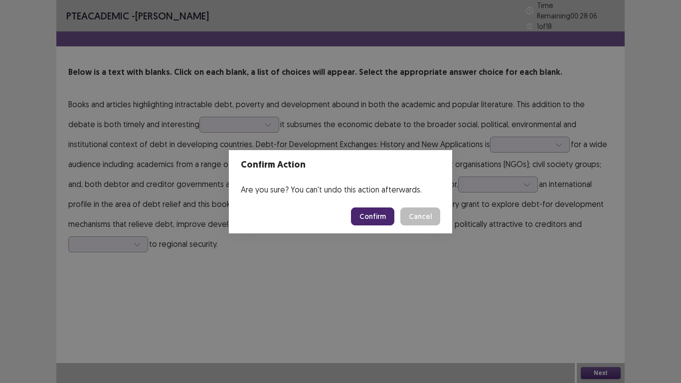
click at [385, 216] on button "Confirm" at bounding box center [372, 216] width 43 height 18
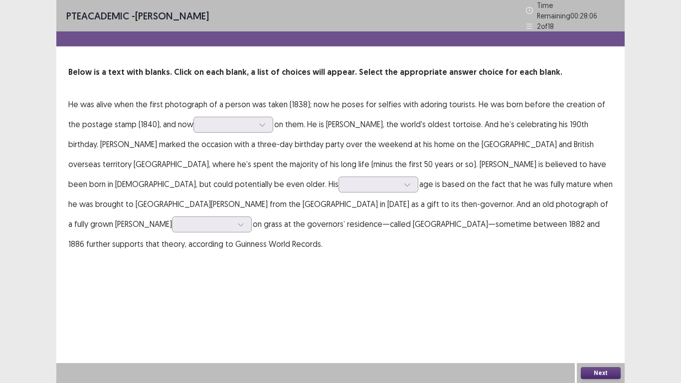
click at [599, 315] on button "Next" at bounding box center [601, 373] width 40 height 12
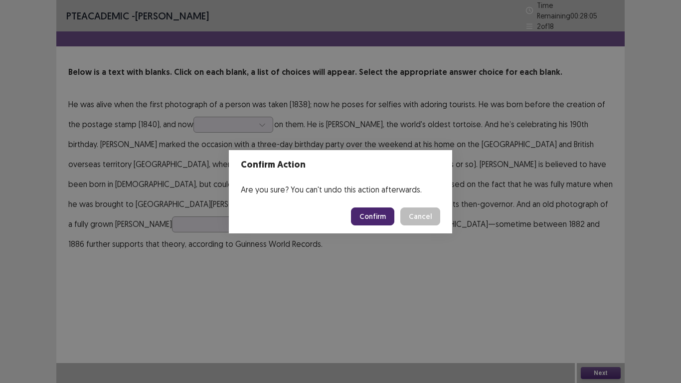
click at [384, 217] on button "Confirm" at bounding box center [372, 216] width 43 height 18
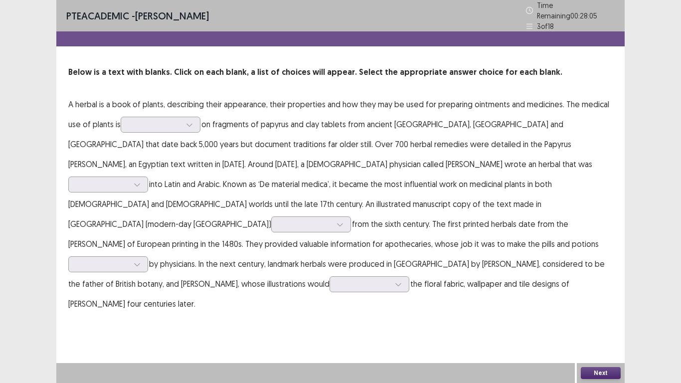
click at [601, 315] on button "Next" at bounding box center [601, 373] width 40 height 12
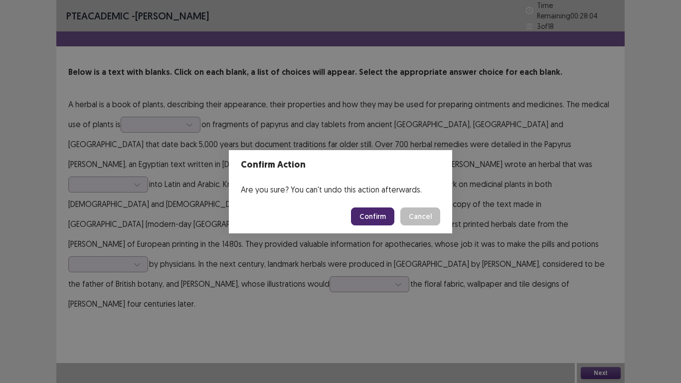
click at [379, 210] on button "Confirm" at bounding box center [372, 216] width 43 height 18
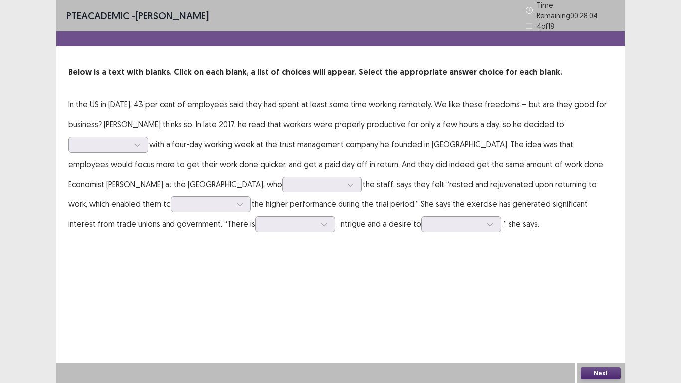
click at [605, 315] on button "Next" at bounding box center [601, 373] width 40 height 12
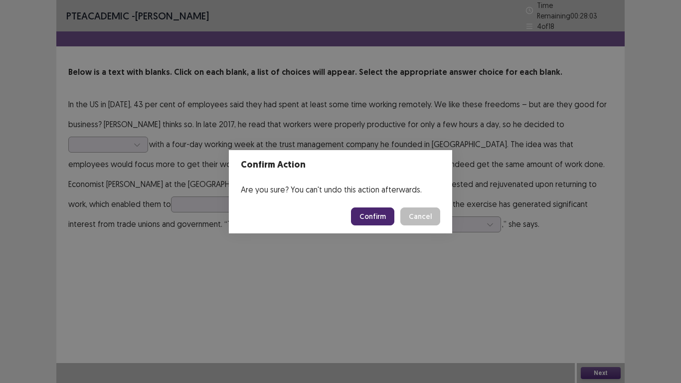
click at [370, 207] on button "Confirm" at bounding box center [372, 216] width 43 height 18
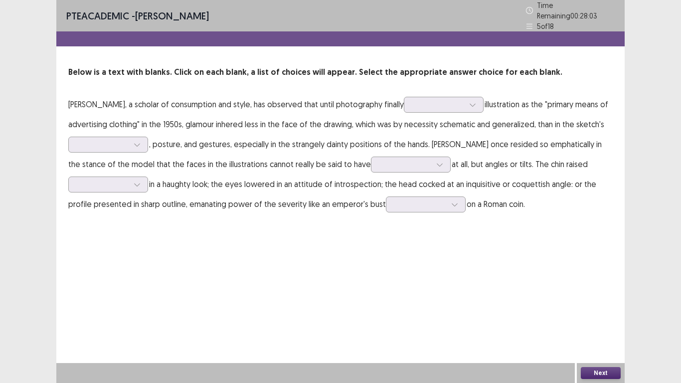
click at [614, 315] on button "Next" at bounding box center [601, 373] width 40 height 12
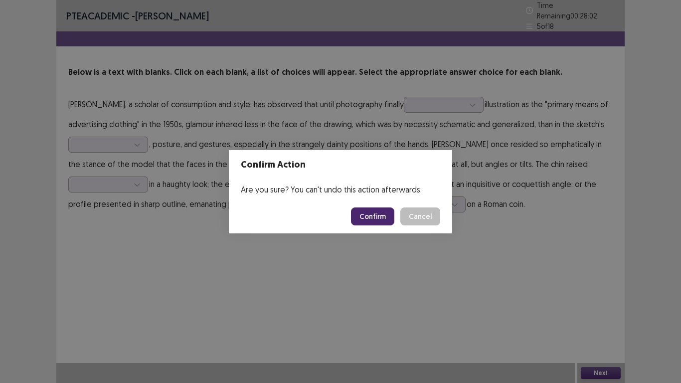
click at [384, 211] on button "Confirm" at bounding box center [372, 216] width 43 height 18
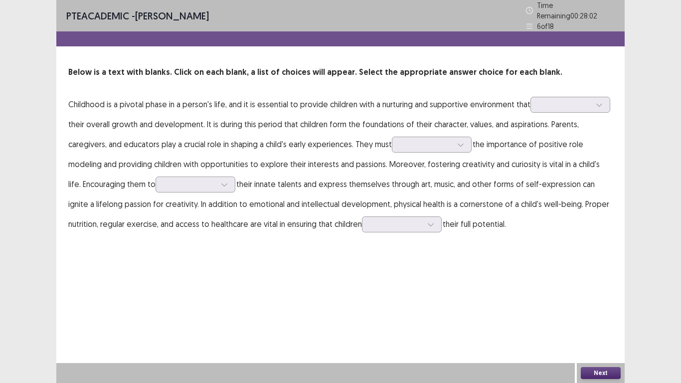
click at [610, 315] on button "Next" at bounding box center [601, 373] width 40 height 12
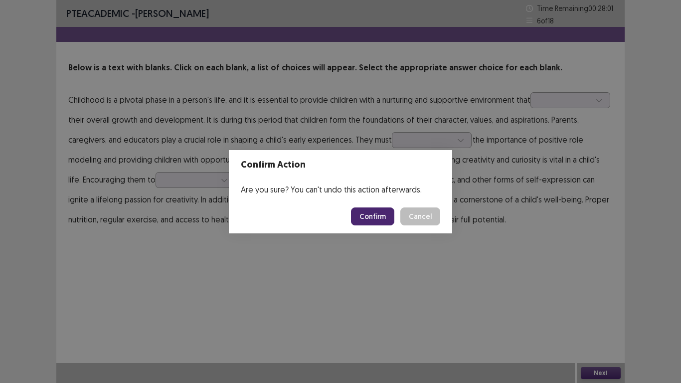
click at [363, 207] on button "Confirm" at bounding box center [372, 216] width 43 height 18
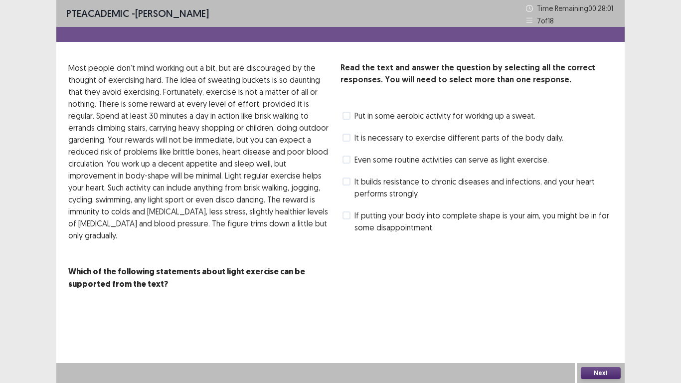
click at [610, 315] on button "Next" at bounding box center [601, 373] width 40 height 12
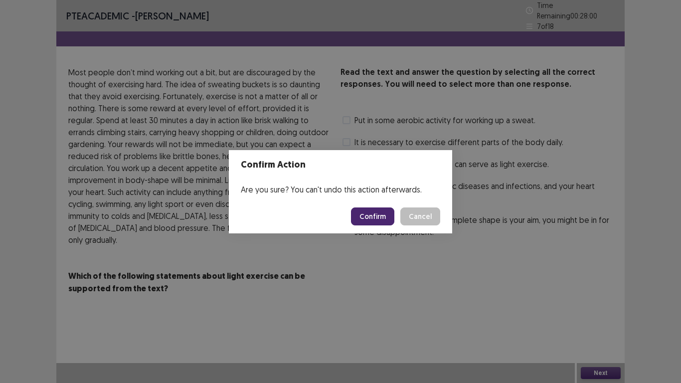
click at [384, 211] on button "Confirm" at bounding box center [372, 216] width 43 height 18
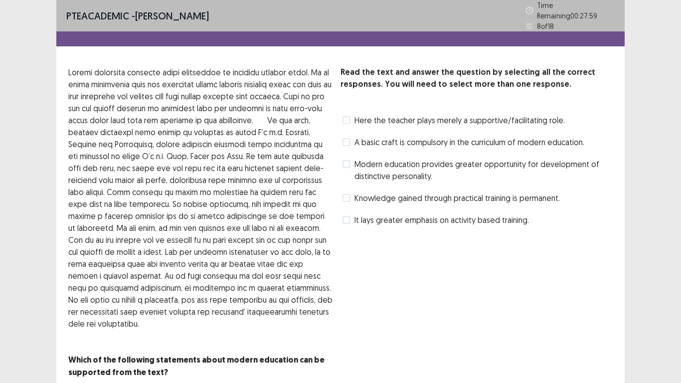
scroll to position [23, 0]
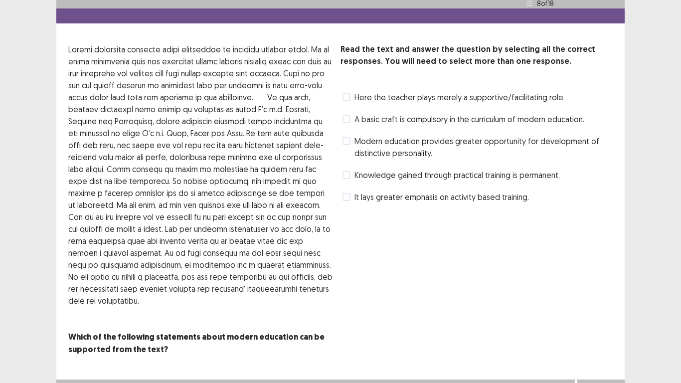
click at [606, 315] on button "Next" at bounding box center [601, 389] width 40 height 12
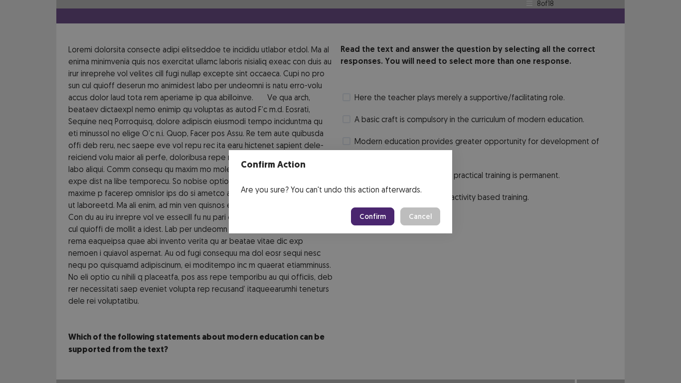
click at [386, 219] on button "Confirm" at bounding box center [372, 216] width 43 height 18
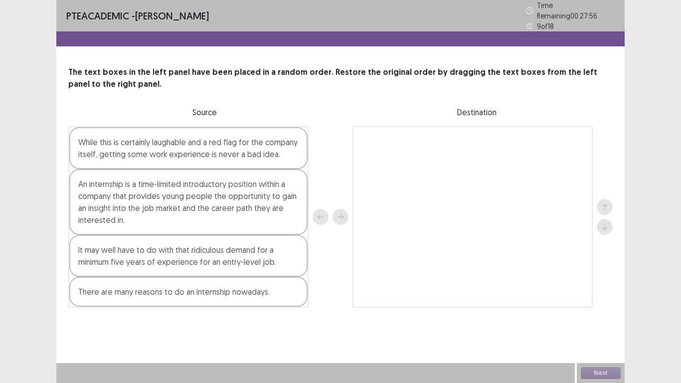
click at [599, 315] on div "Next" at bounding box center [601, 373] width 48 height 20
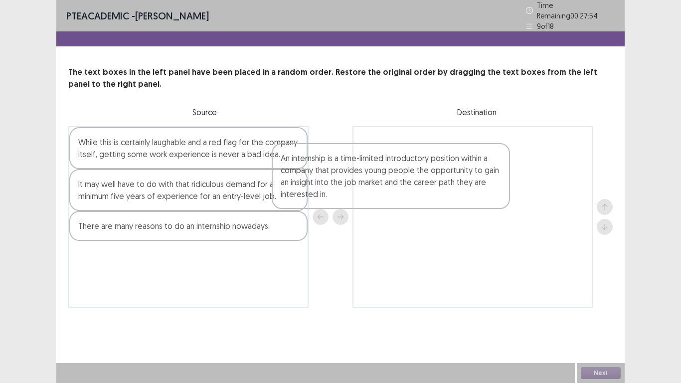
drag, startPoint x: 250, startPoint y: 192, endPoint x: 490, endPoint y: 168, distance: 241.1
click at [490, 168] on div "While this is certainly laughable and a red flag for the company itself, gettin…" at bounding box center [340, 216] width 544 height 181
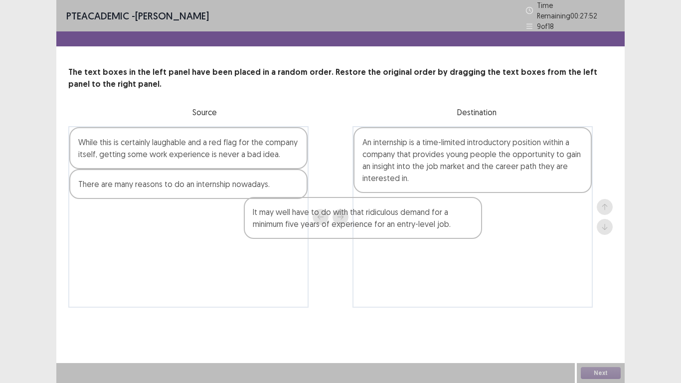
drag, startPoint x: 259, startPoint y: 179, endPoint x: 460, endPoint y: 208, distance: 203.4
click at [460, 208] on div "While this is certainly laughable and a red flag for the company itself, gettin…" at bounding box center [340, 216] width 544 height 181
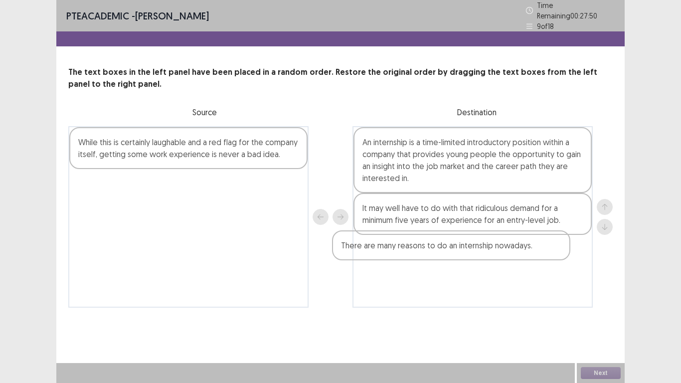
drag, startPoint x: 253, startPoint y: 176, endPoint x: 518, endPoint y: 242, distance: 273.7
click at [518, 242] on div "While this is certainly laughable and a red flag for the company itself, gettin…" at bounding box center [340, 216] width 544 height 181
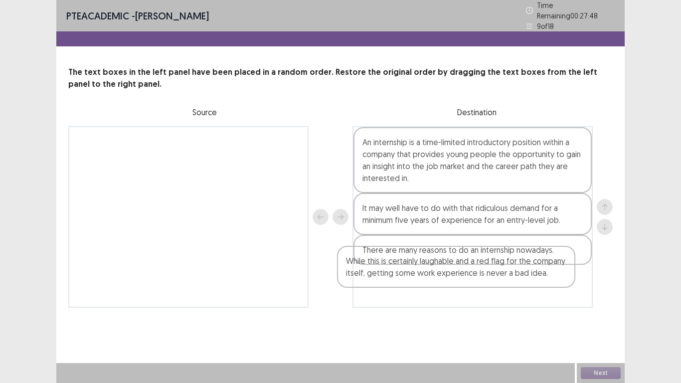
drag, startPoint x: 264, startPoint y: 135, endPoint x: 534, endPoint y: 259, distance: 297.8
click at [534, 259] on div "While this is certainly laughable and a red flag for the company itself, gettin…" at bounding box center [340, 216] width 544 height 181
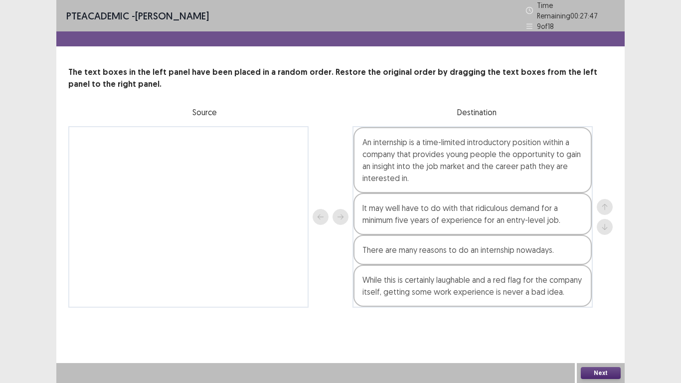
click at [613, 315] on button "Next" at bounding box center [601, 373] width 40 height 12
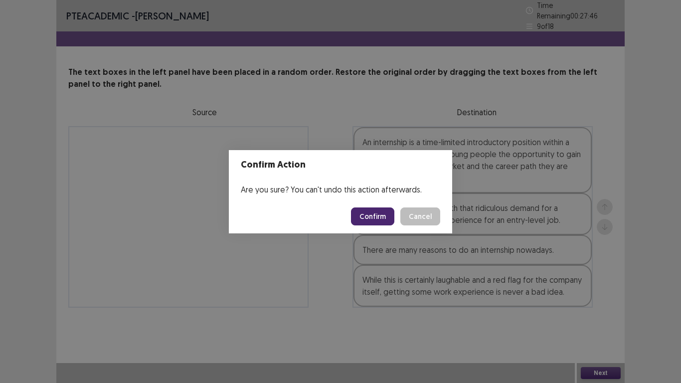
click at [378, 217] on button "Confirm" at bounding box center [372, 216] width 43 height 18
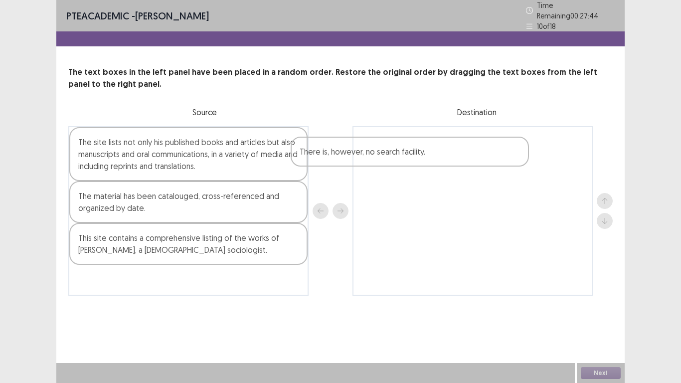
drag, startPoint x: 256, startPoint y: 149, endPoint x: 484, endPoint y: 163, distance: 228.3
click at [484, 163] on div "There is, however, no search facility. The site lists not only his published bo…" at bounding box center [340, 211] width 544 height 170
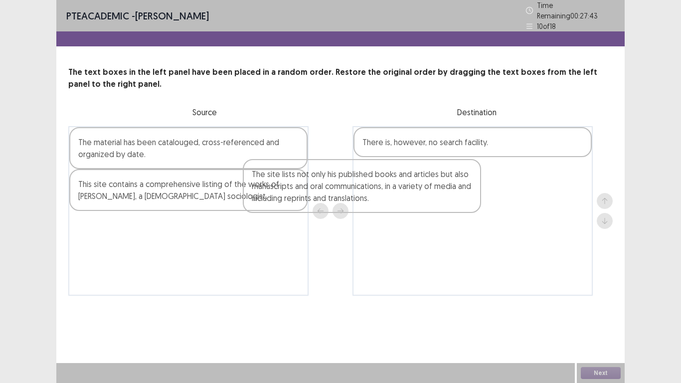
drag, startPoint x: 282, startPoint y: 156, endPoint x: 484, endPoint y: 197, distance: 206.0
click at [484, 197] on div "The site lists not only his published books and articles but also manuscripts a…" at bounding box center [340, 211] width 544 height 170
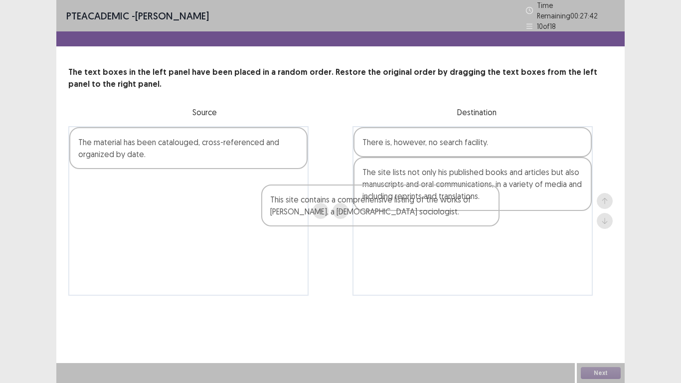
drag, startPoint x: 265, startPoint y: 192, endPoint x: 495, endPoint y: 223, distance: 231.9
click at [495, 223] on div "The material has been catalouged, cross-referenced and organized by date. This …" at bounding box center [340, 211] width 544 height 170
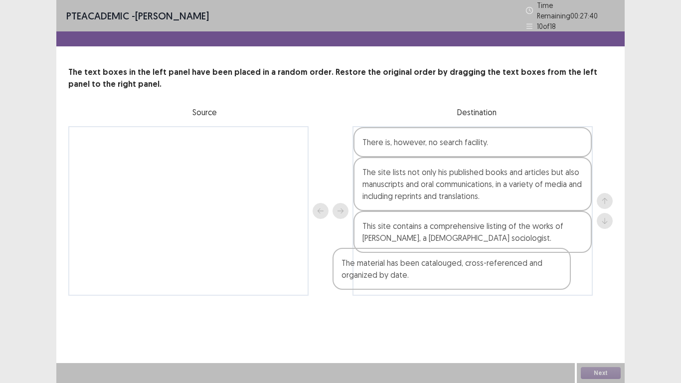
drag, startPoint x: 235, startPoint y: 148, endPoint x: 501, endPoint y: 273, distance: 293.7
click at [501, 273] on div "The material has been catalouged, cross-referenced and organized by date. There…" at bounding box center [340, 211] width 544 height 170
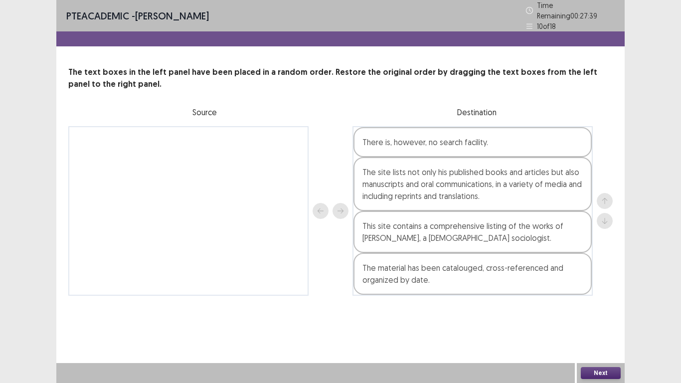
click at [612, 315] on button "Next" at bounding box center [601, 373] width 40 height 12
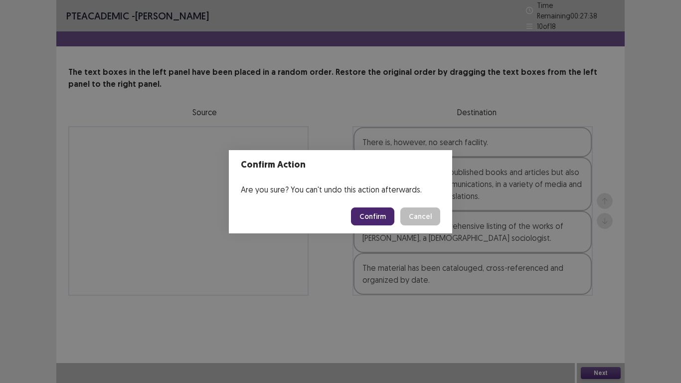
click at [380, 219] on button "Confirm" at bounding box center [372, 216] width 43 height 18
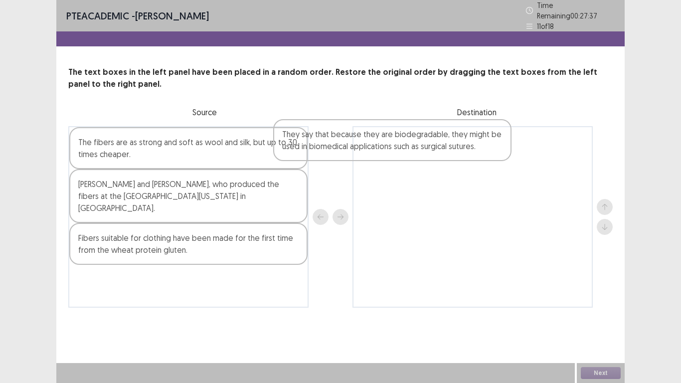
drag, startPoint x: 278, startPoint y: 148, endPoint x: 537, endPoint y: 155, distance: 258.8
click at [537, 155] on div "They say that because they are biodegradable, they might be used in biomedical …" at bounding box center [340, 216] width 544 height 181
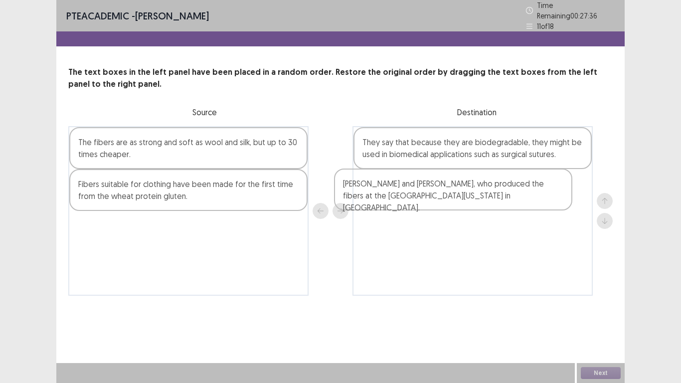
drag, startPoint x: 269, startPoint y: 188, endPoint x: 537, endPoint y: 192, distance: 268.2
click at [537, 192] on div "The fibers are as strong and soft as wool and silk, but up to 30 times cheaper.…" at bounding box center [340, 211] width 544 height 170
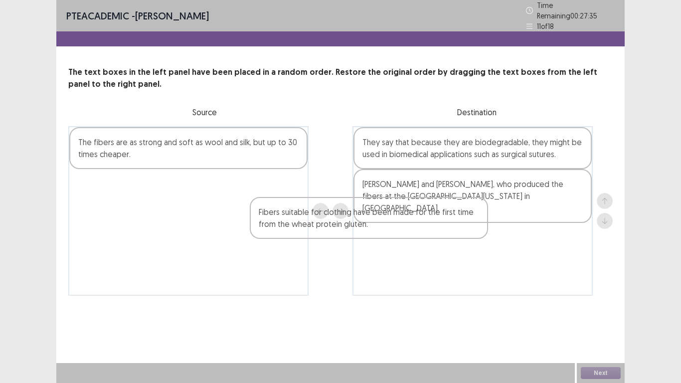
drag, startPoint x: 284, startPoint y: 193, endPoint x: 511, endPoint y: 238, distance: 231.2
click at [511, 238] on div "The fibers are as strong and soft as wool and silk, but up to 30 times cheaper.…" at bounding box center [340, 211] width 544 height 170
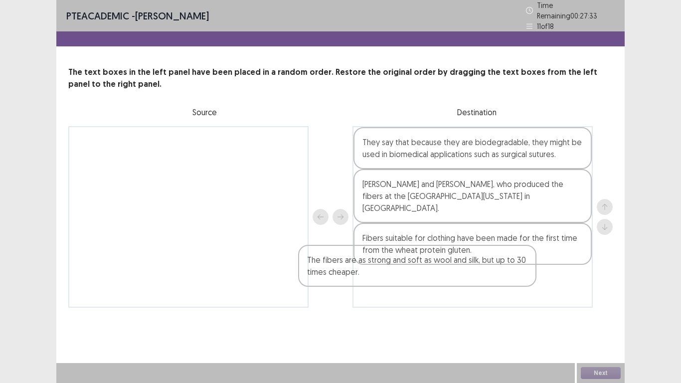
drag, startPoint x: 270, startPoint y: 152, endPoint x: 519, endPoint y: 280, distance: 280.1
click at [519, 280] on div "The fibers are as strong and soft as wool and silk, but up to 30 times cheaper.…" at bounding box center [340, 216] width 544 height 181
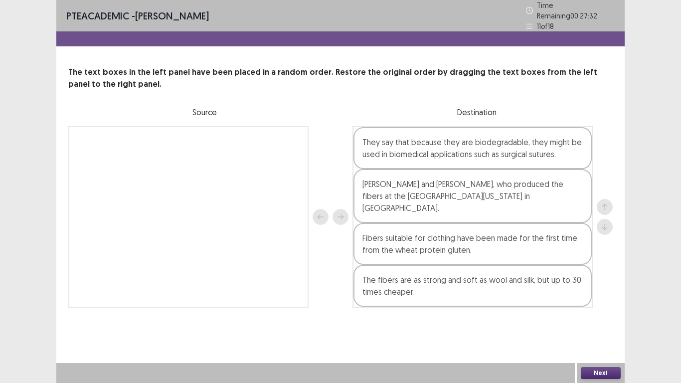
click at [611, 315] on button "Next" at bounding box center [601, 373] width 40 height 12
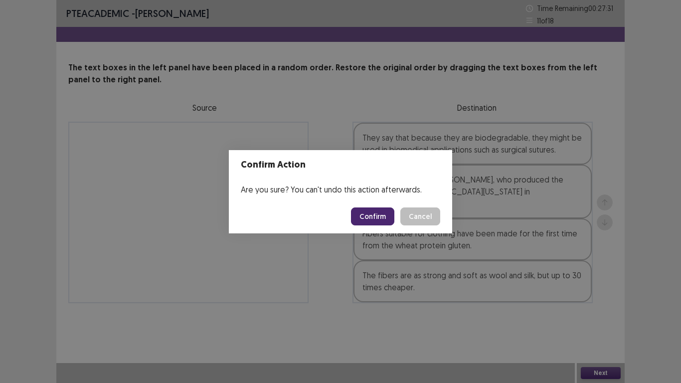
click at [375, 212] on button "Confirm" at bounding box center [372, 216] width 43 height 18
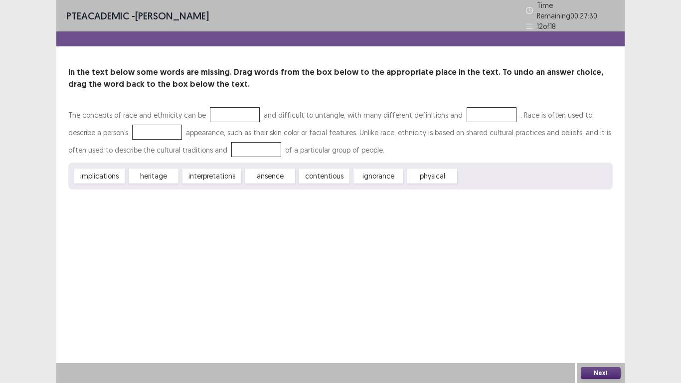
click at [607, 315] on button "Next" at bounding box center [601, 373] width 40 height 12
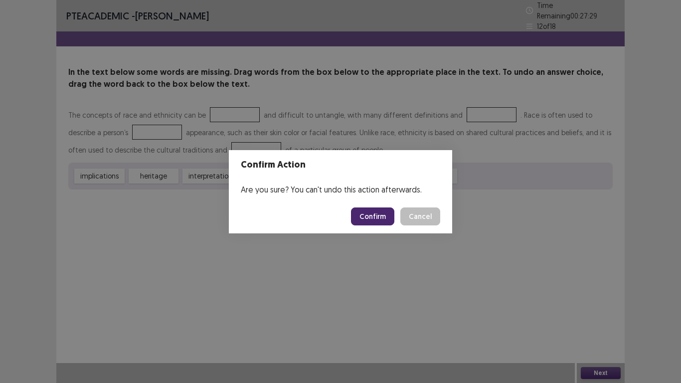
click at [368, 215] on button "Confirm" at bounding box center [372, 216] width 43 height 18
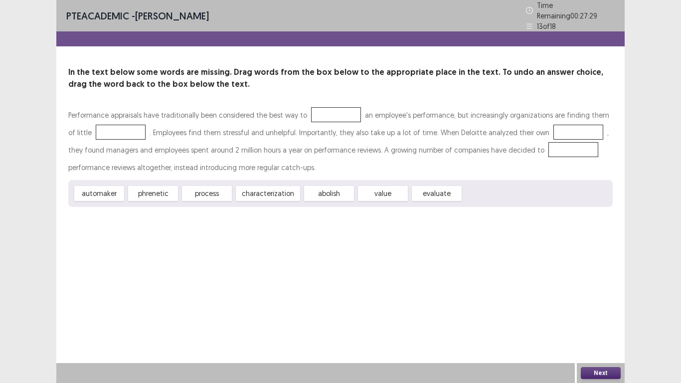
click at [604, 315] on button "Next" at bounding box center [601, 373] width 40 height 12
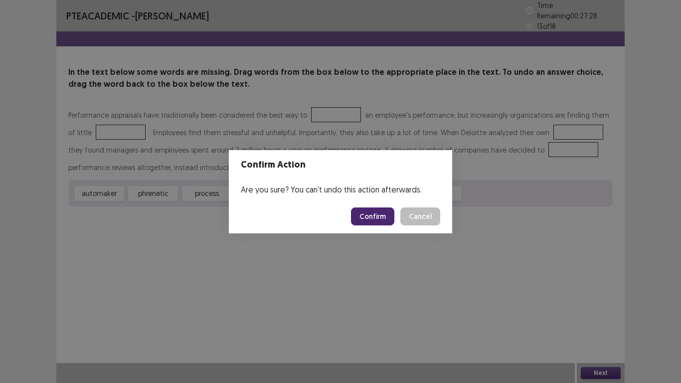
click at [373, 210] on button "Confirm" at bounding box center [372, 216] width 43 height 18
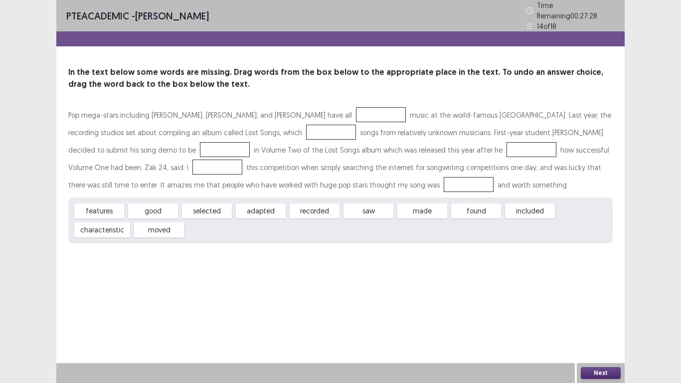
click at [610, 315] on button "Next" at bounding box center [601, 373] width 40 height 12
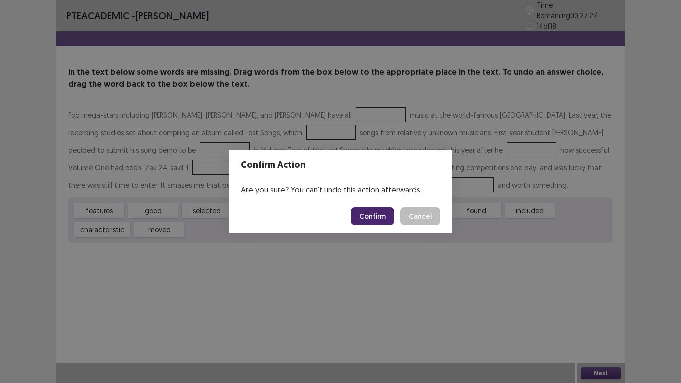
click at [377, 215] on button "Confirm" at bounding box center [372, 216] width 43 height 18
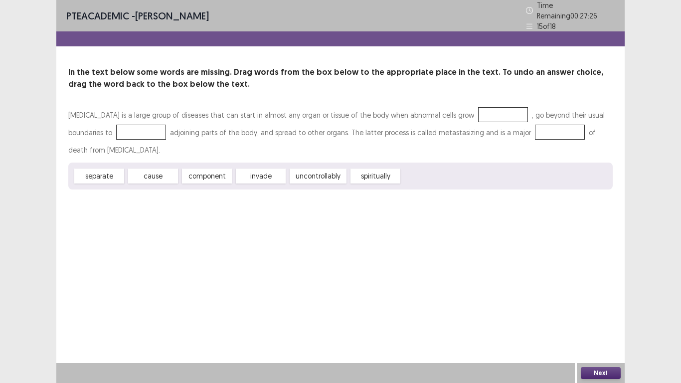
click at [612, 315] on button "Next" at bounding box center [601, 373] width 40 height 12
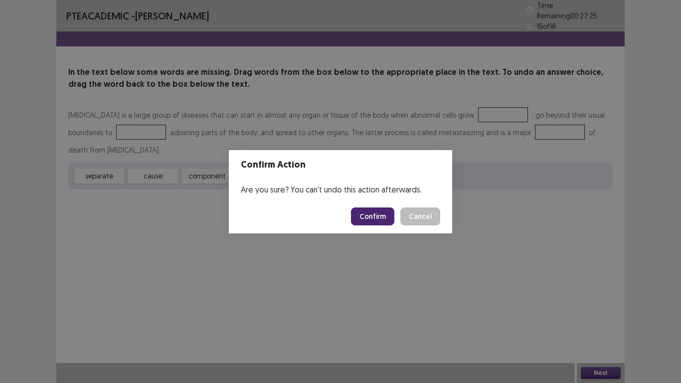
click at [383, 225] on footer "Confirm Cancel" at bounding box center [340, 216] width 223 height 34
click at [380, 213] on button "Confirm" at bounding box center [372, 216] width 43 height 18
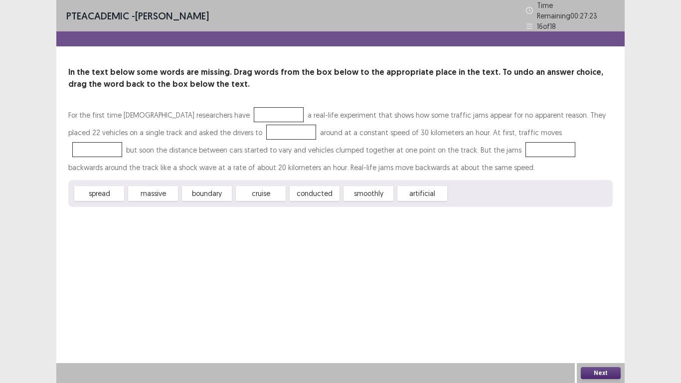
click at [602, 315] on button "Next" at bounding box center [601, 373] width 40 height 12
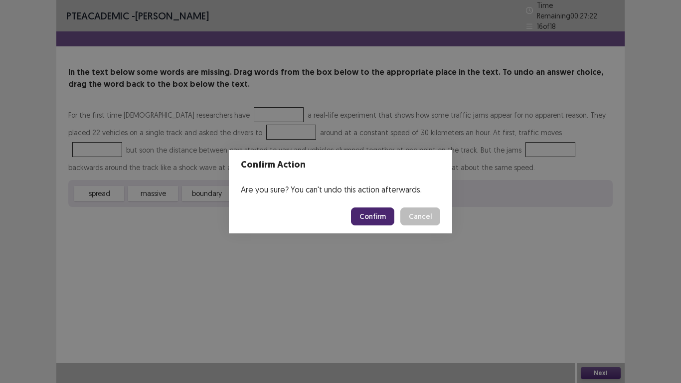
click at [364, 215] on button "Confirm" at bounding box center [372, 216] width 43 height 18
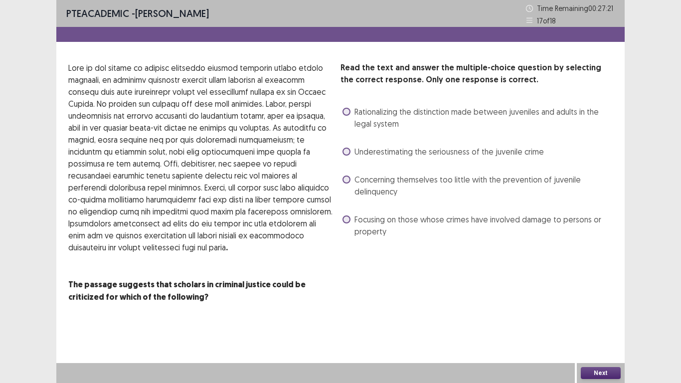
click at [601, 315] on button "Next" at bounding box center [601, 373] width 40 height 12
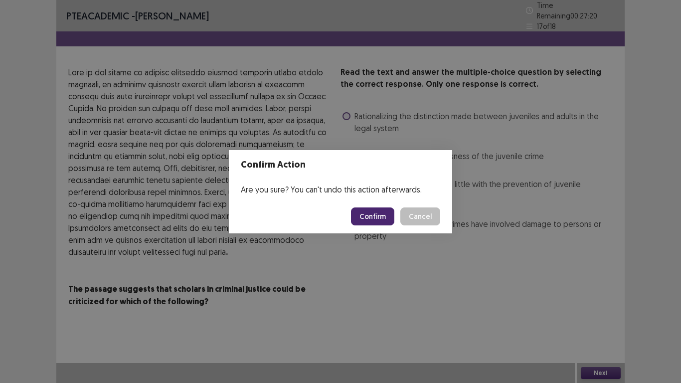
click at [374, 223] on button "Confirm" at bounding box center [372, 216] width 43 height 18
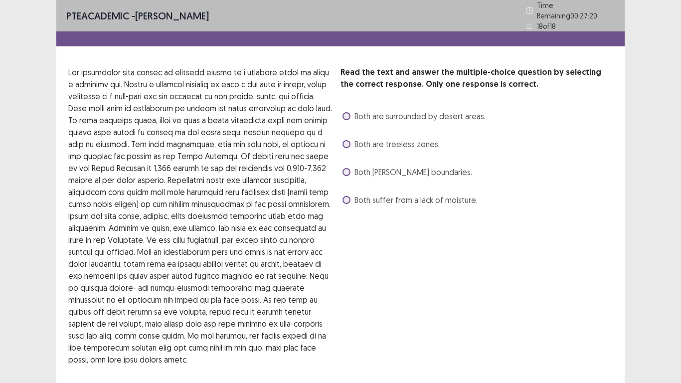
scroll to position [59, 0]
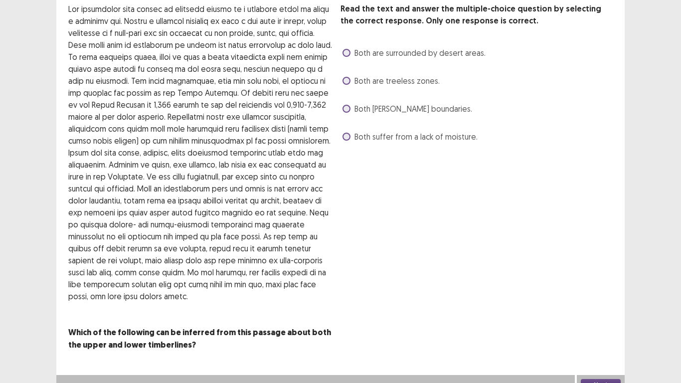
click at [611, 315] on button "Next" at bounding box center [601, 385] width 40 height 12
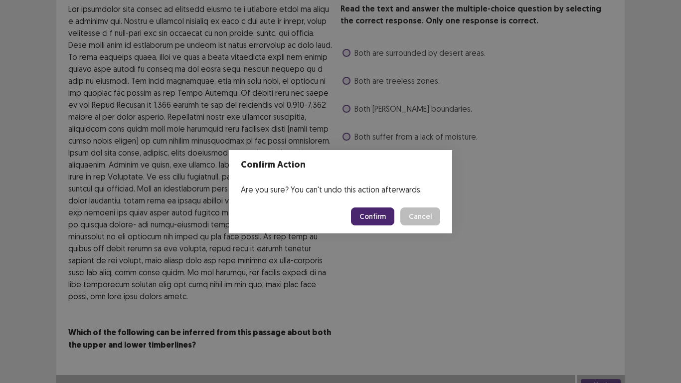
click at [377, 217] on button "Confirm" at bounding box center [372, 216] width 43 height 18
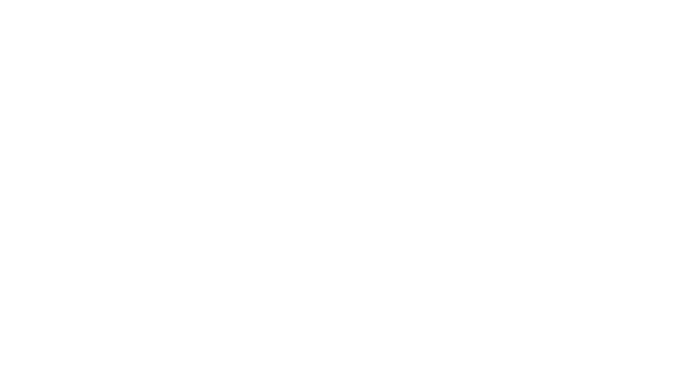
scroll to position [0, 0]
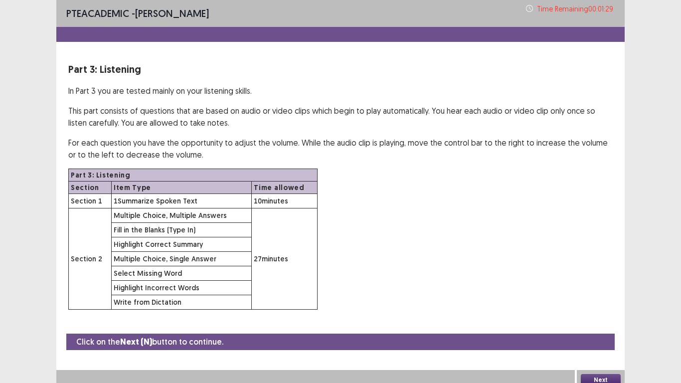
click at [609, 315] on button "Next" at bounding box center [601, 380] width 40 height 12
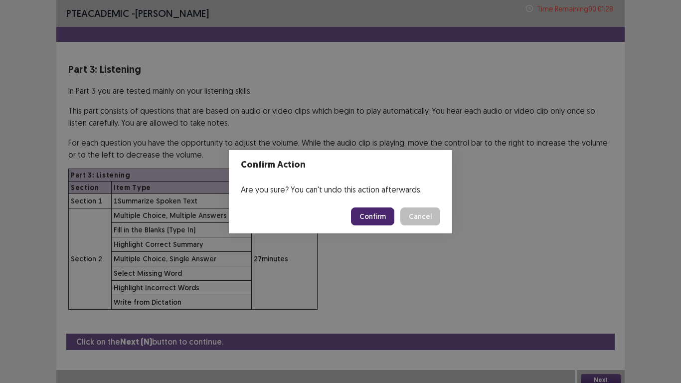
click at [380, 216] on button "Confirm" at bounding box center [372, 216] width 43 height 18
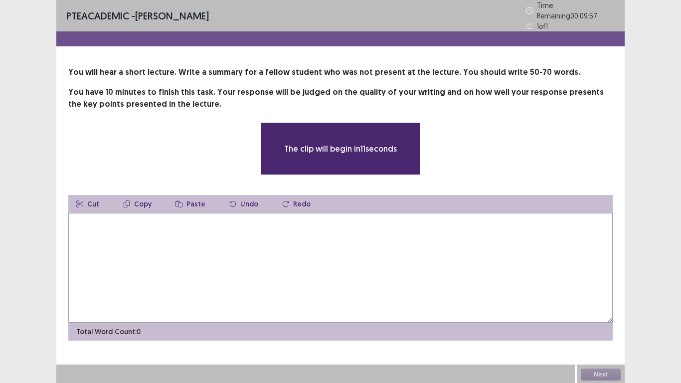
click at [403, 232] on textarea at bounding box center [340, 268] width 544 height 110
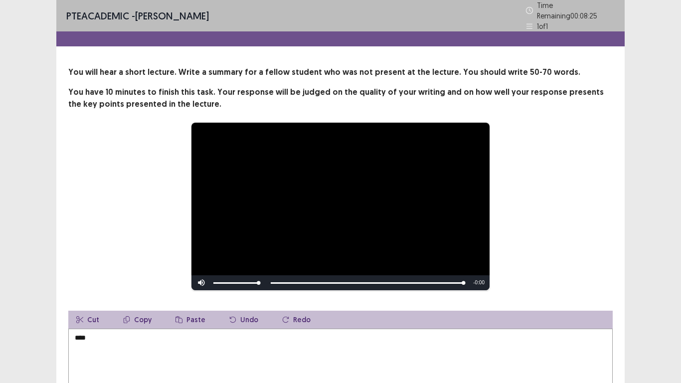
scroll to position [113, 0]
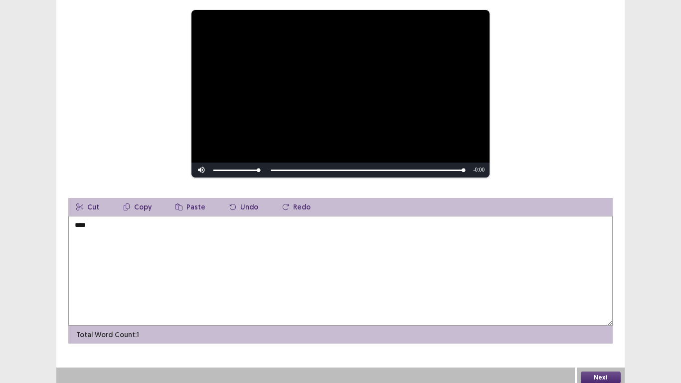
type textarea "****"
click at [610, 315] on button "Next" at bounding box center [601, 377] width 40 height 12
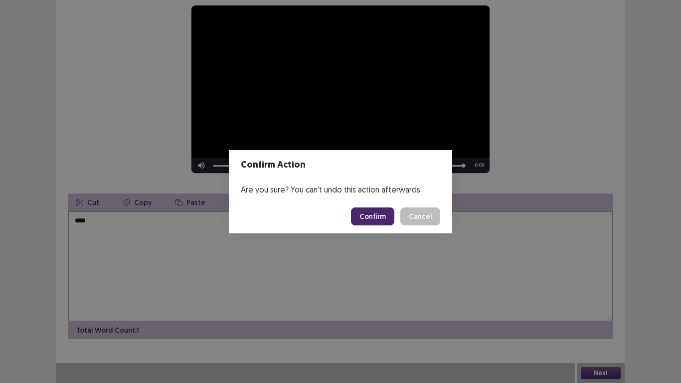
click at [380, 211] on button "Confirm" at bounding box center [372, 216] width 43 height 18
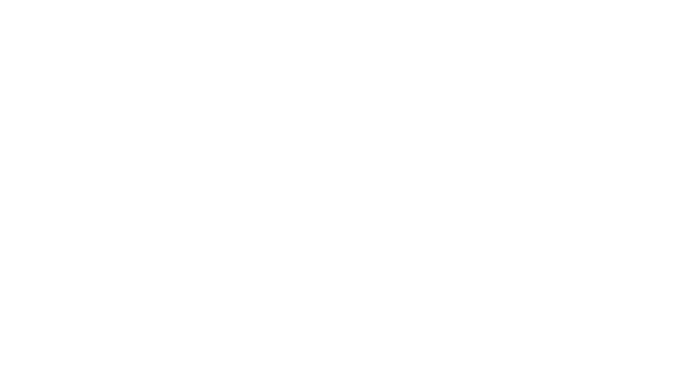
scroll to position [0, 0]
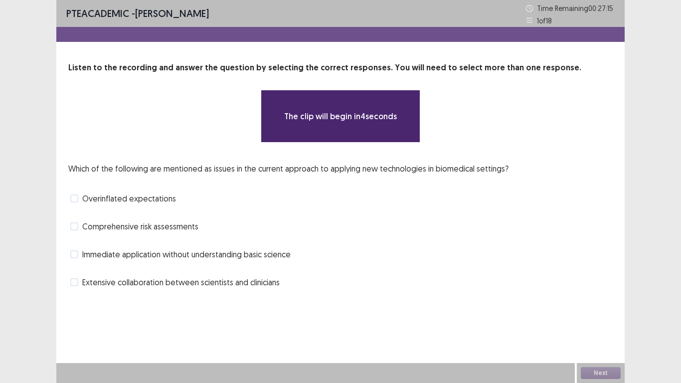
click at [273, 252] on span "Immediate application without understanding basic science" at bounding box center [186, 254] width 208 height 12
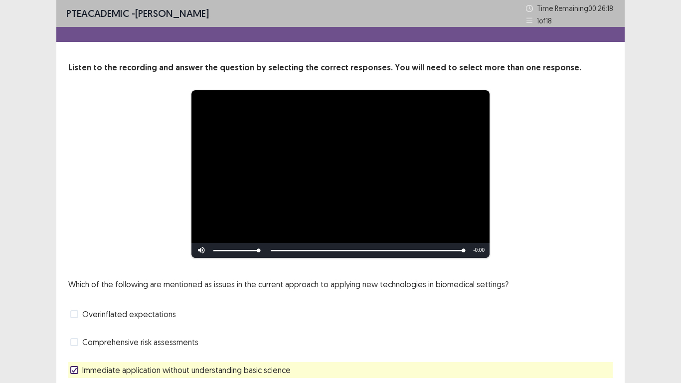
scroll to position [67, 0]
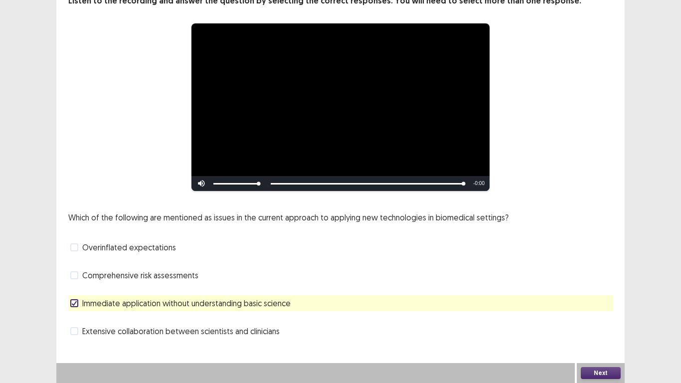
click at [611, 315] on button "Next" at bounding box center [601, 373] width 40 height 12
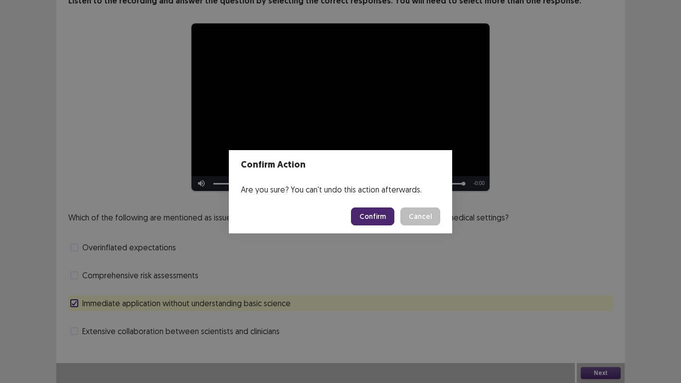
click at [400, 207] on button "Cancel" at bounding box center [420, 216] width 40 height 18
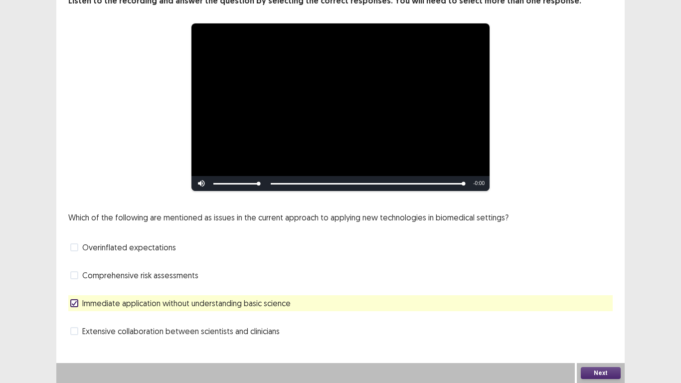
click at [605, 315] on button "Next" at bounding box center [601, 373] width 40 height 12
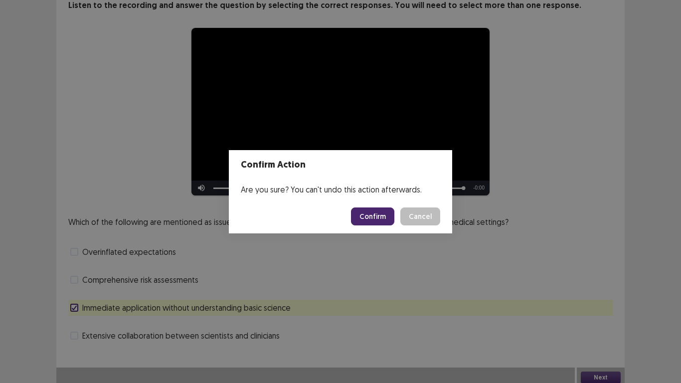
click at [371, 212] on button "Confirm" at bounding box center [372, 216] width 43 height 18
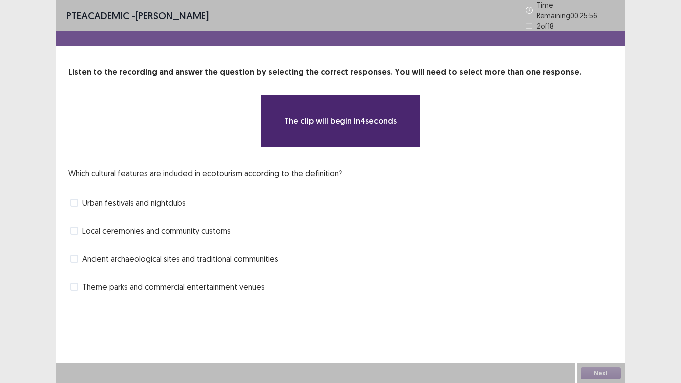
click at [263, 253] on span "Ancient archaeological sites and traditional communities" at bounding box center [180, 259] width 196 height 12
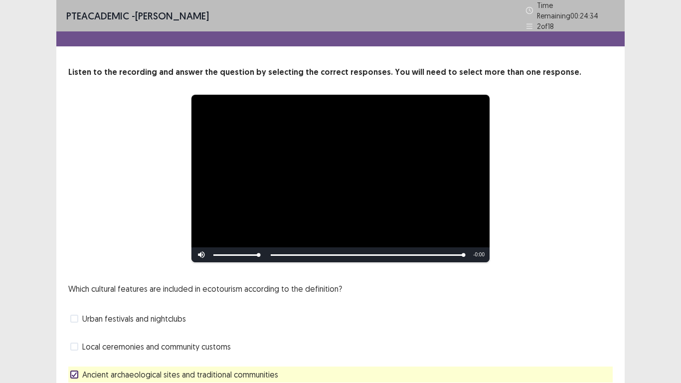
scroll to position [67, 0]
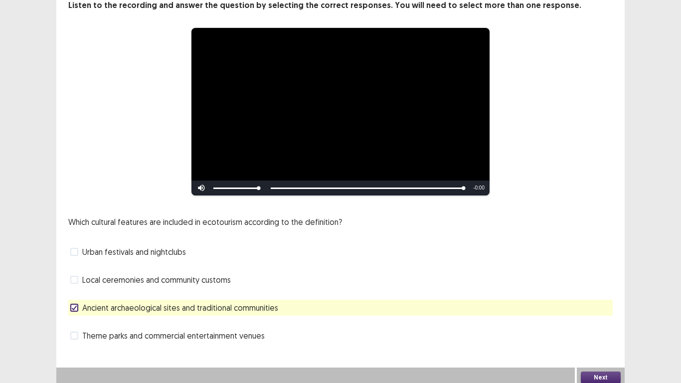
click at [614, 315] on button "Next" at bounding box center [601, 377] width 40 height 12
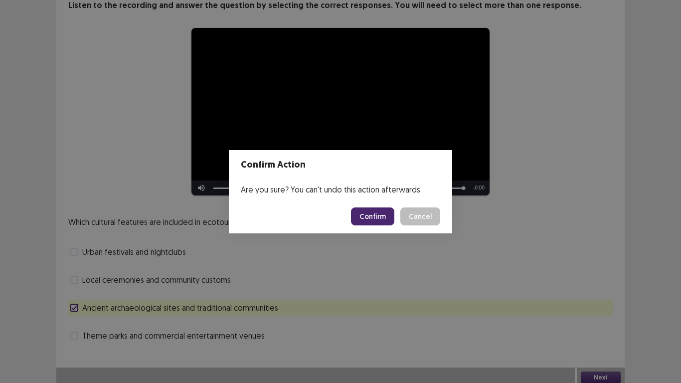
click at [400, 207] on button "Cancel" at bounding box center [420, 216] width 40 height 18
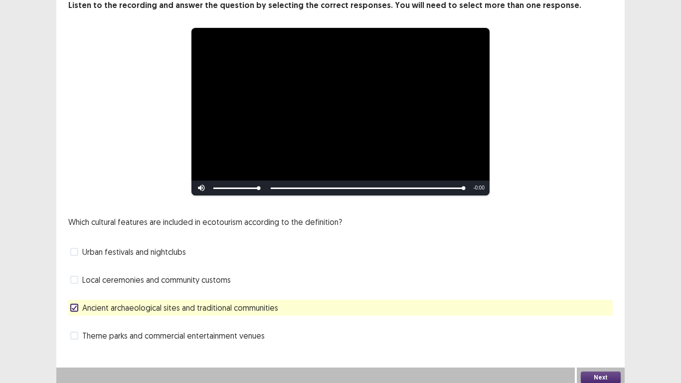
click at [614, 315] on button "Next" at bounding box center [601, 377] width 40 height 12
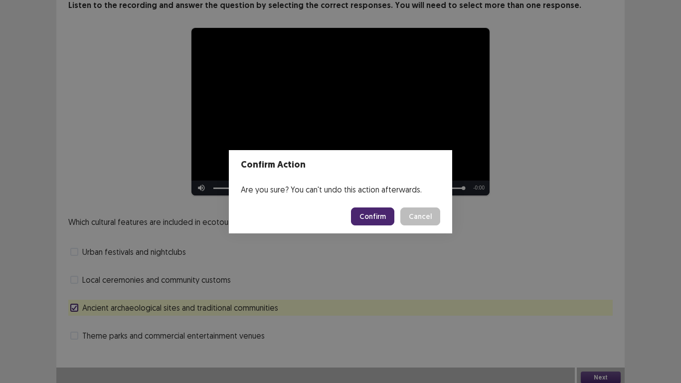
click at [381, 221] on button "Confirm" at bounding box center [372, 216] width 43 height 18
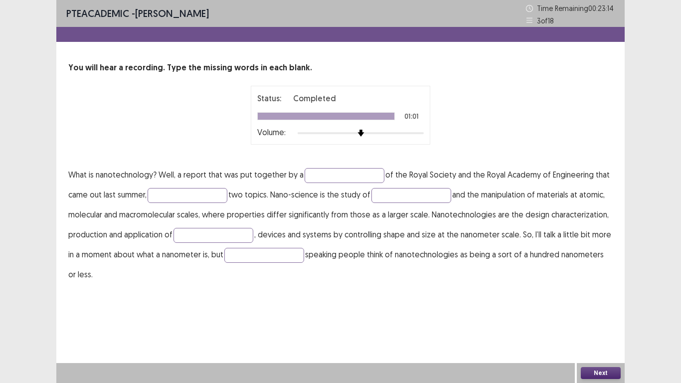
click at [590, 315] on button "Next" at bounding box center [601, 373] width 40 height 12
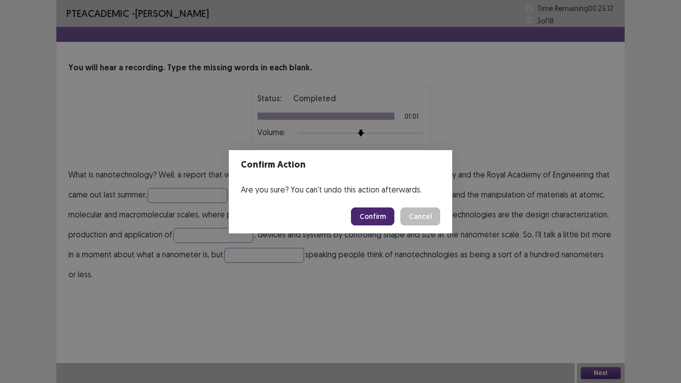
click at [367, 214] on button "Confirm" at bounding box center [372, 216] width 43 height 18
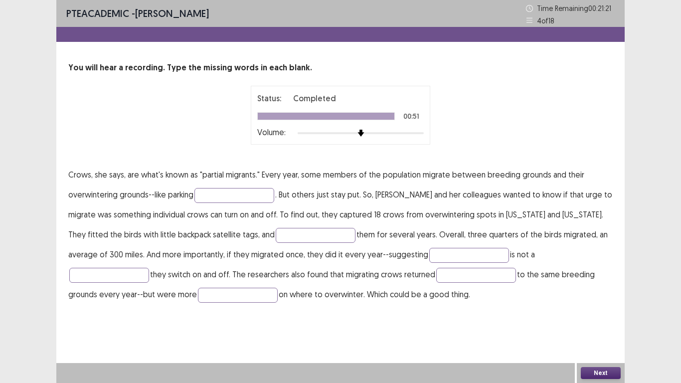
click at [601, 315] on button "Next" at bounding box center [601, 373] width 40 height 12
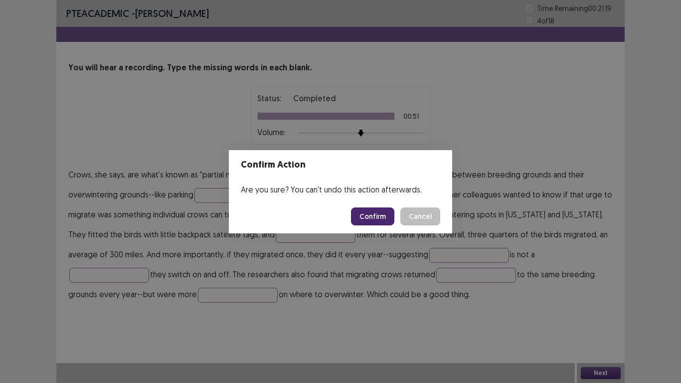
click at [375, 207] on button "Confirm" at bounding box center [372, 216] width 43 height 18
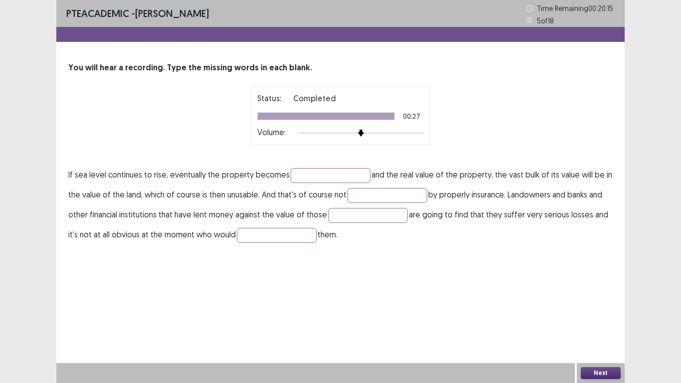
click at [611, 315] on button "Next" at bounding box center [601, 373] width 40 height 12
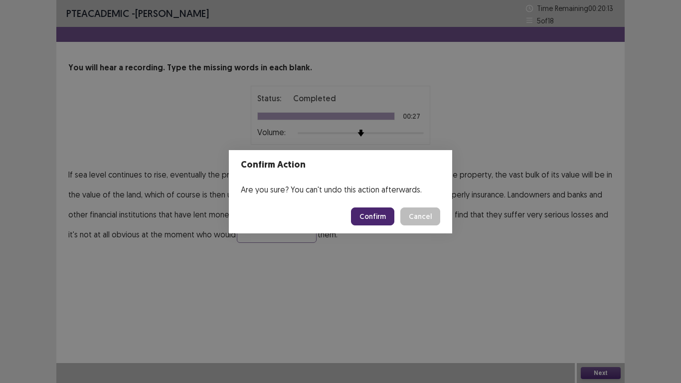
click at [386, 216] on button "Confirm" at bounding box center [372, 216] width 43 height 18
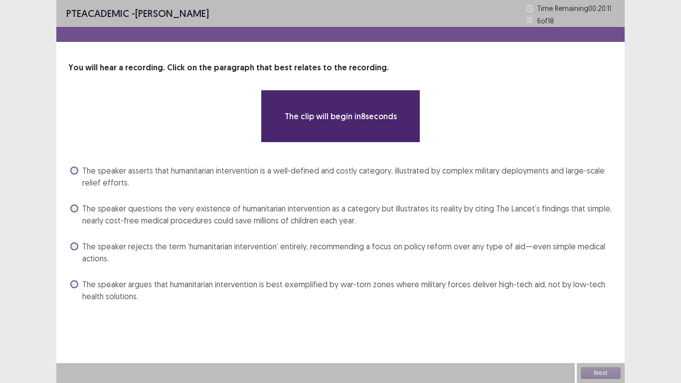
click at [486, 210] on span "The speaker questions the very existence of humanitarian intervention as a cate…" at bounding box center [347, 214] width 530 height 24
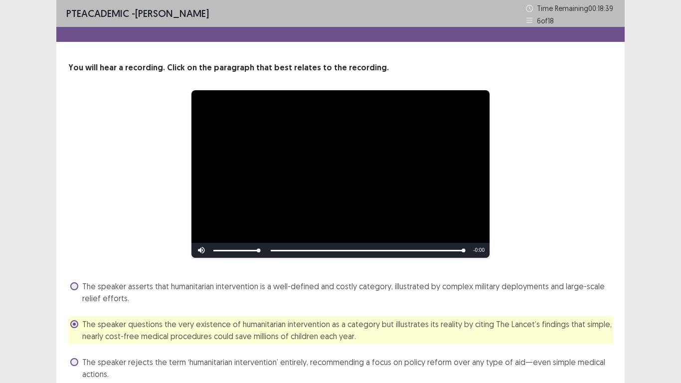
scroll to position [81, 0]
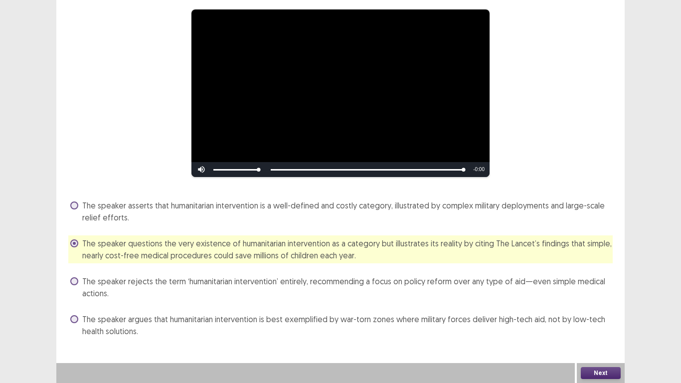
click at [611, 315] on button "Next" at bounding box center [601, 373] width 40 height 12
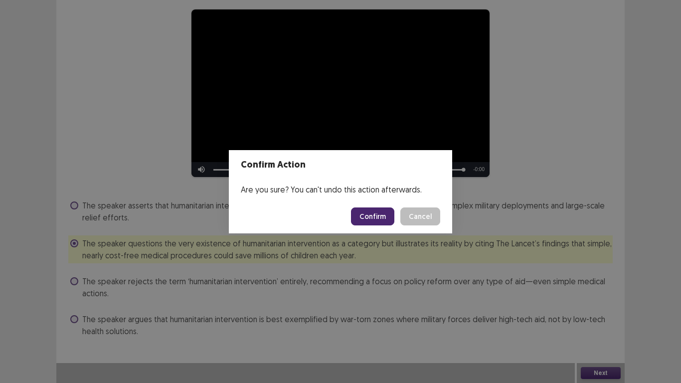
click at [373, 213] on button "Confirm" at bounding box center [372, 216] width 43 height 18
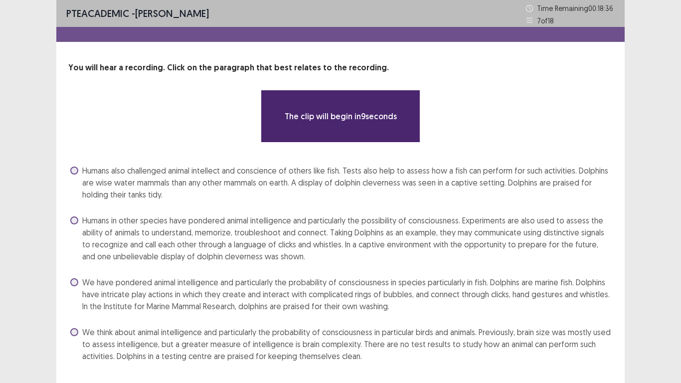
click at [372, 227] on span "Humans in other species have pondered animal intelligence and particularly the …" at bounding box center [347, 238] width 530 height 48
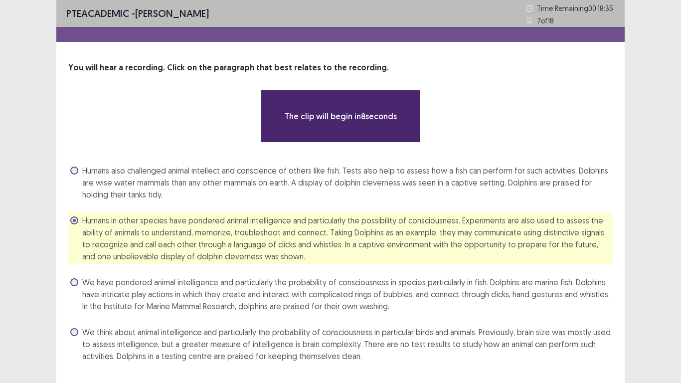
scroll to position [25, 0]
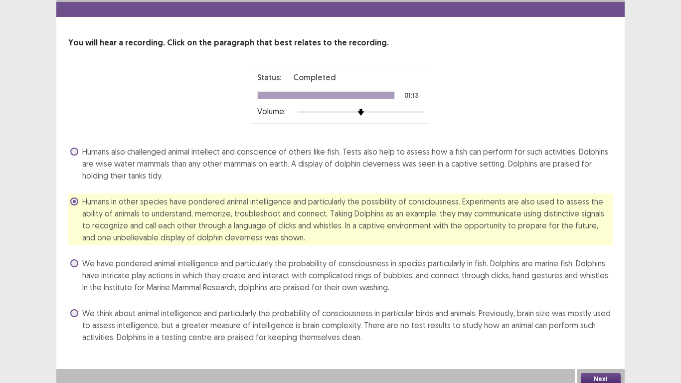
click at [597, 315] on button "Next" at bounding box center [601, 379] width 40 height 12
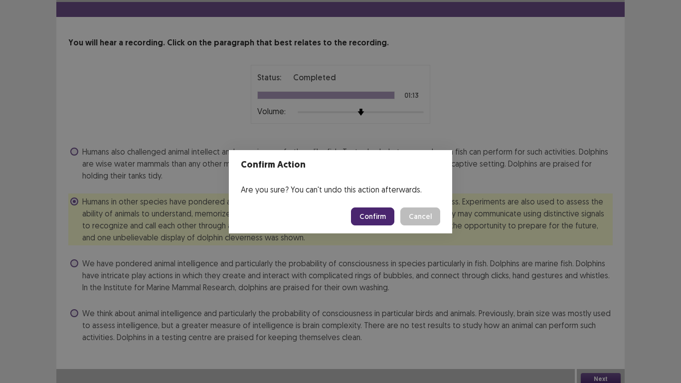
click at [382, 216] on button "Confirm" at bounding box center [372, 216] width 43 height 18
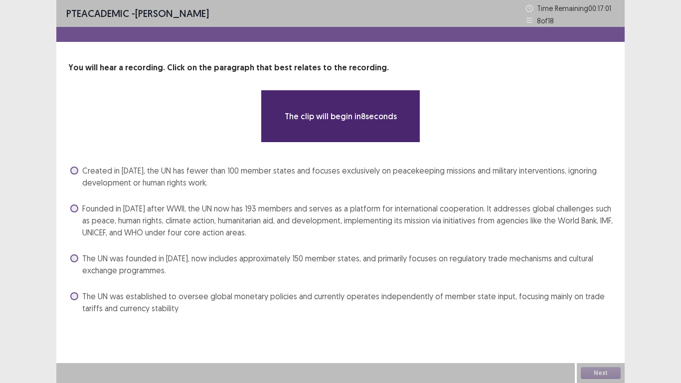
click at [452, 217] on span "Founded in [DATE] after WWII, the UN now has 193 members and serves as a platfo…" at bounding box center [347, 220] width 530 height 36
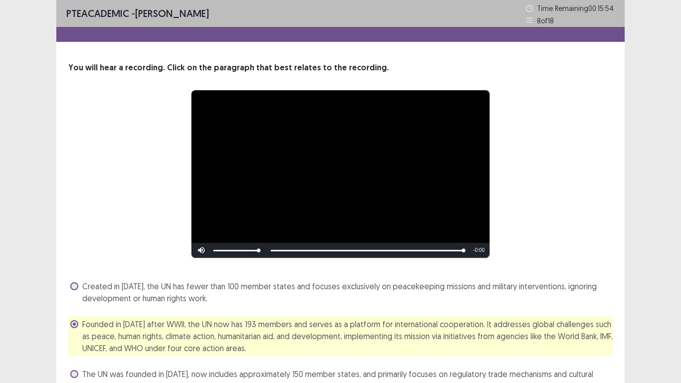
scroll to position [93, 0]
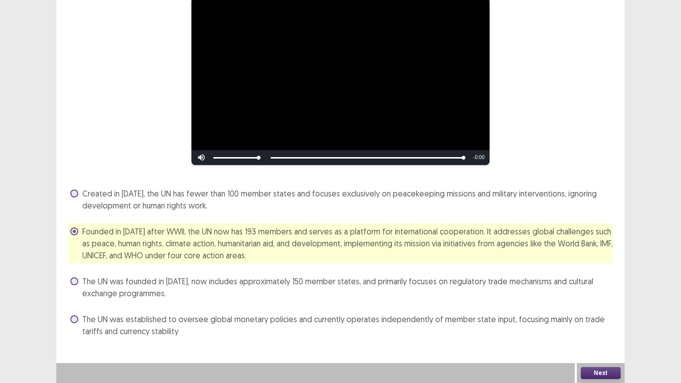
click at [598, 315] on button "Next" at bounding box center [601, 373] width 40 height 12
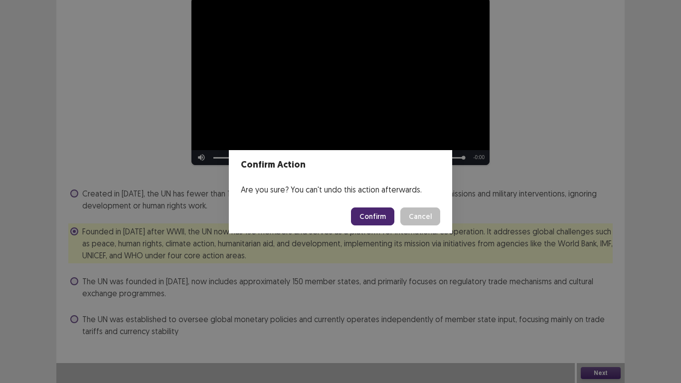
click at [377, 215] on button "Confirm" at bounding box center [372, 216] width 43 height 18
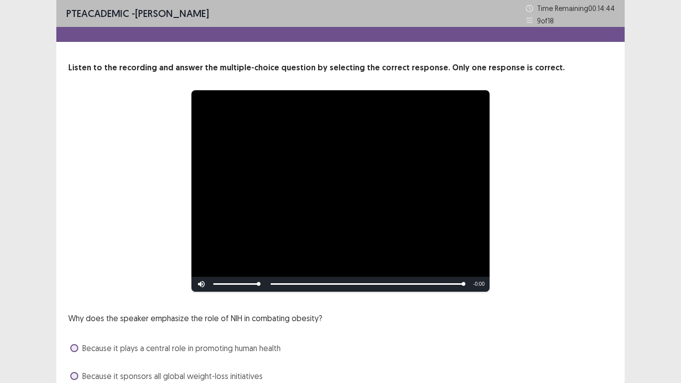
scroll to position [101, 0]
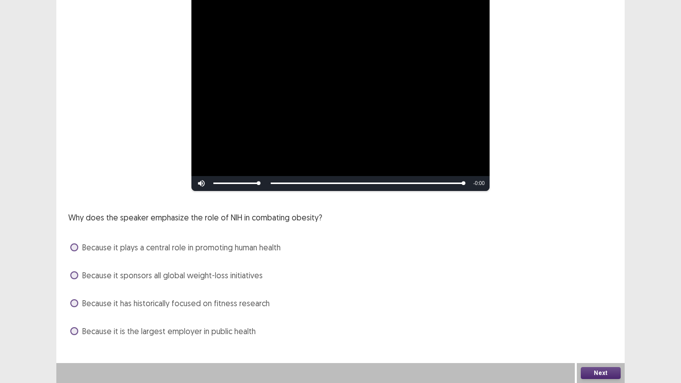
click at [599, 315] on button "Next" at bounding box center [601, 373] width 40 height 12
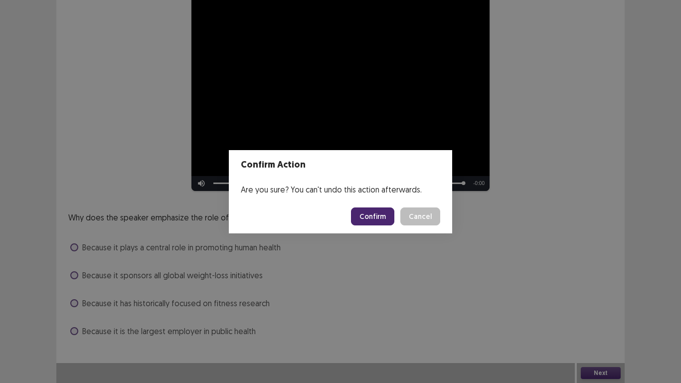
click at [400, 207] on button "Cancel" at bounding box center [420, 216] width 40 height 18
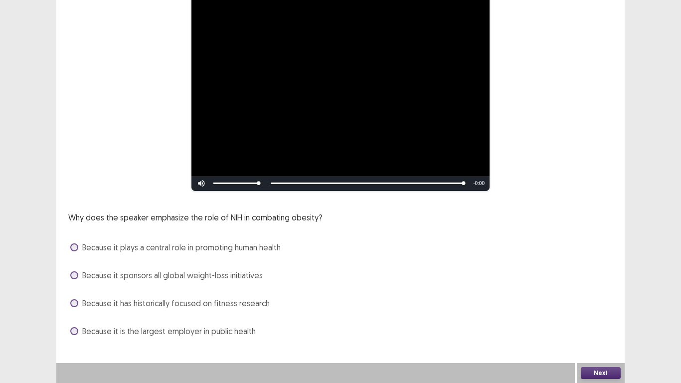
click at [599, 315] on button "Next" at bounding box center [601, 373] width 40 height 12
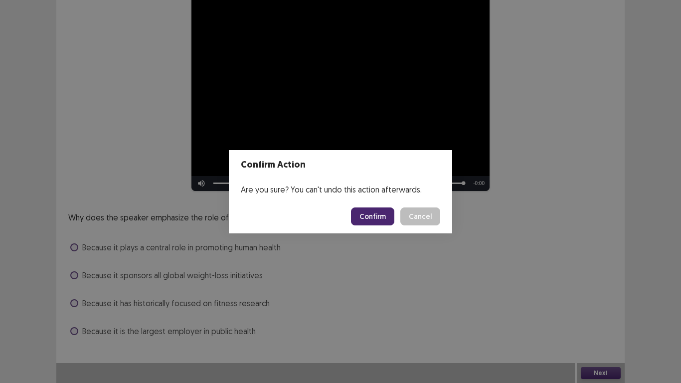
click at [377, 216] on button "Confirm" at bounding box center [372, 216] width 43 height 18
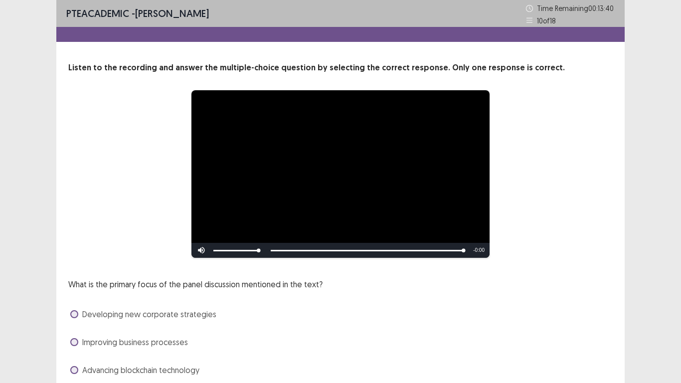
scroll to position [67, 0]
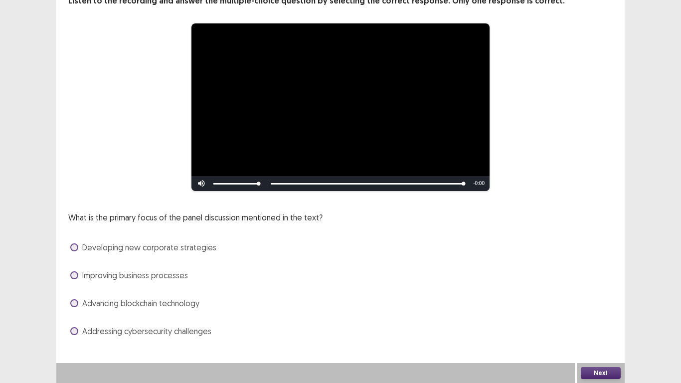
click at [168, 275] on span "Improving business processes" at bounding box center [135, 275] width 106 height 12
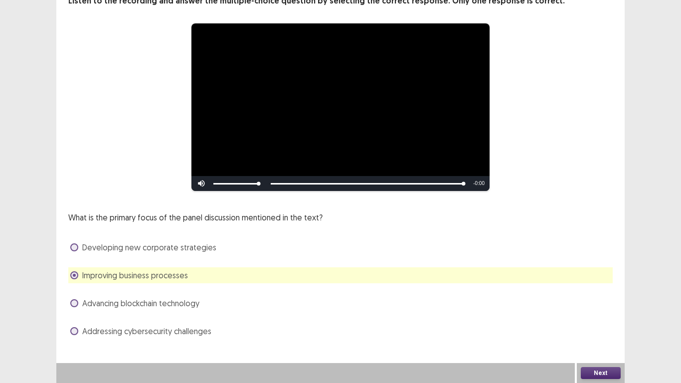
click at [600, 315] on button "Next" at bounding box center [601, 373] width 40 height 12
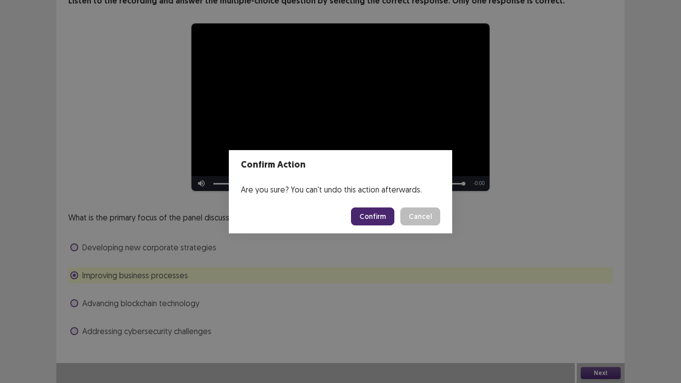
click at [383, 219] on button "Confirm" at bounding box center [372, 216] width 43 height 18
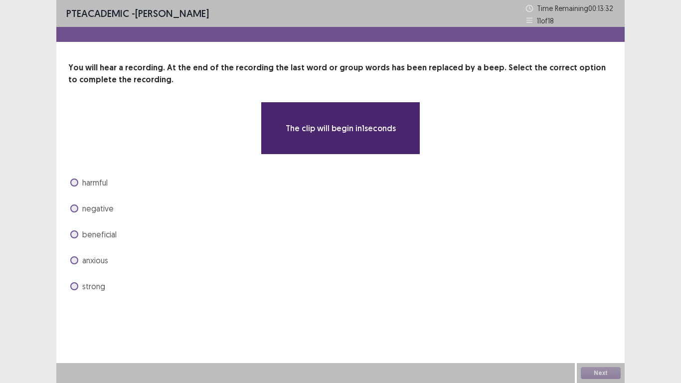
click at [73, 232] on span at bounding box center [74, 234] width 8 height 8
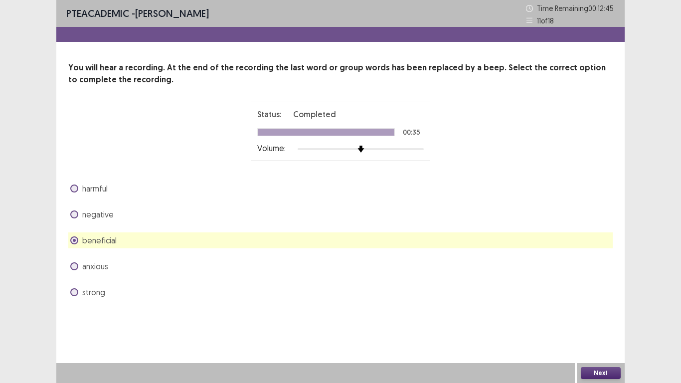
click at [611, 315] on button "Next" at bounding box center [601, 373] width 40 height 12
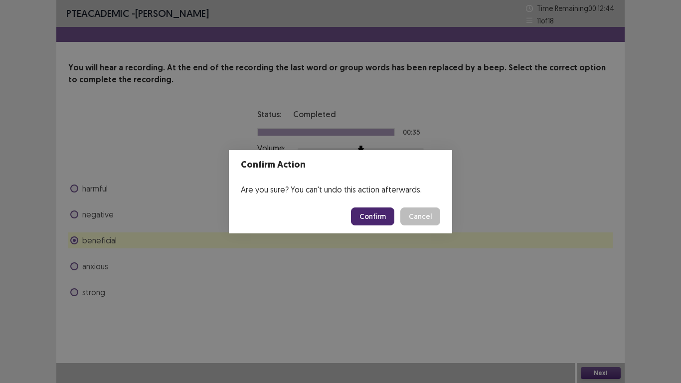
click at [383, 220] on button "Confirm" at bounding box center [372, 216] width 43 height 18
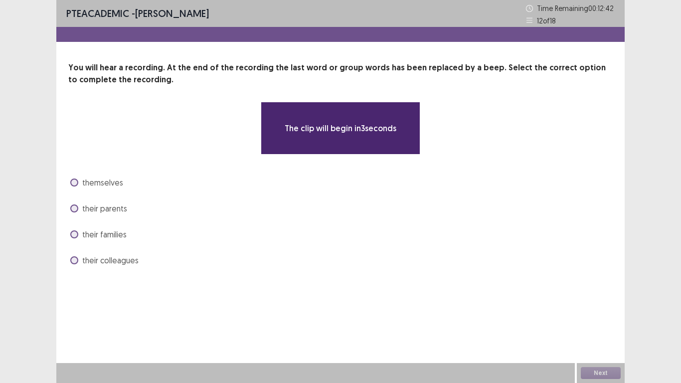
click at [77, 234] on span at bounding box center [74, 234] width 8 height 8
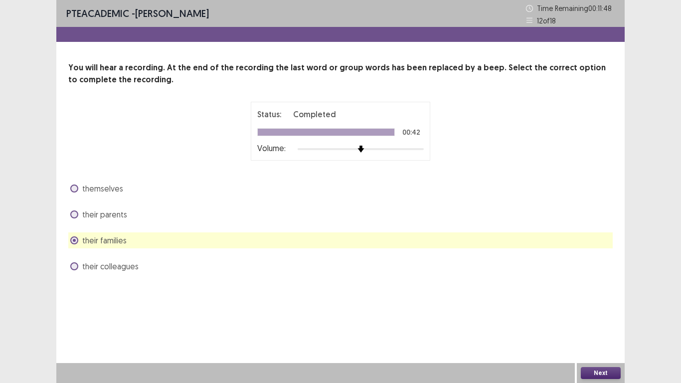
click at [612, 315] on button "Next" at bounding box center [601, 373] width 40 height 12
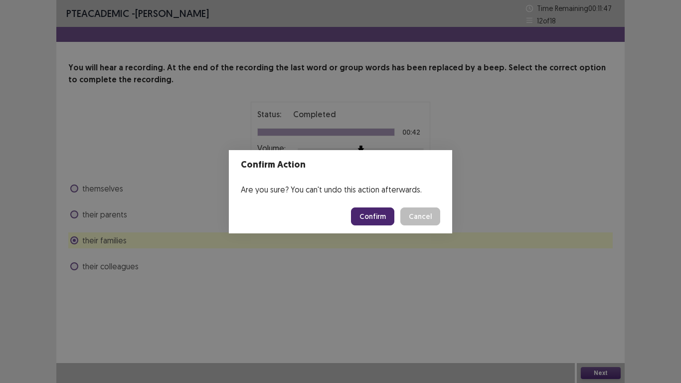
click at [378, 218] on button "Confirm" at bounding box center [372, 216] width 43 height 18
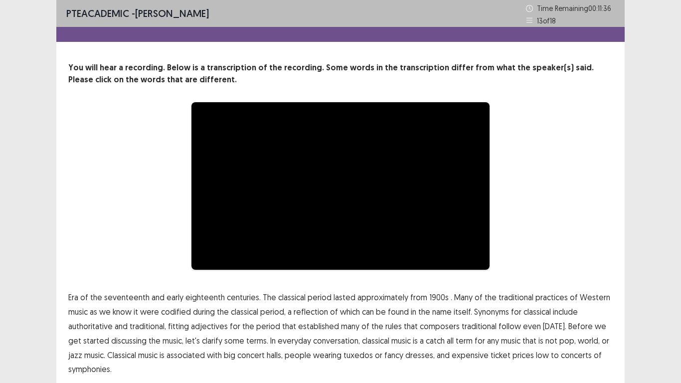
scroll to position [37, 0]
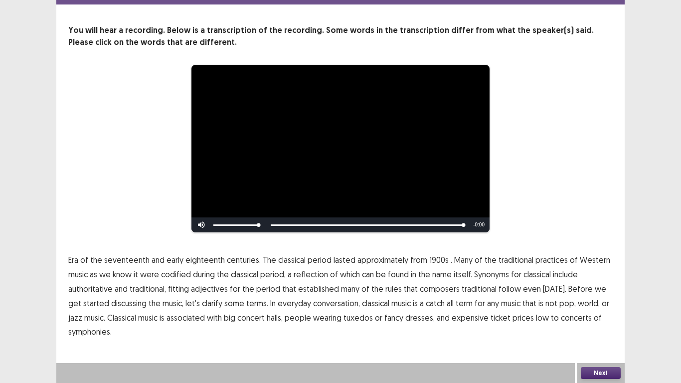
click at [601, 315] on button "Next" at bounding box center [601, 373] width 40 height 12
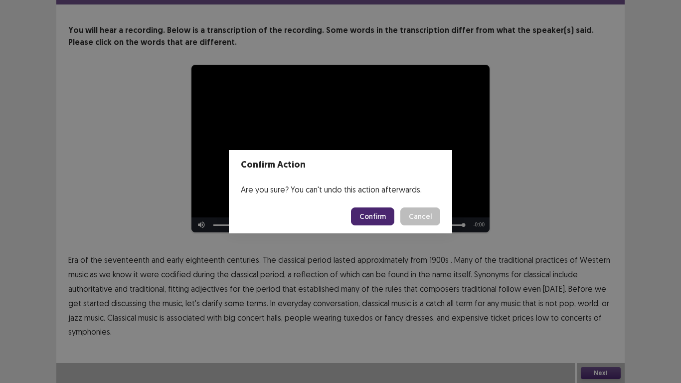
click at [380, 212] on button "Confirm" at bounding box center [372, 216] width 43 height 18
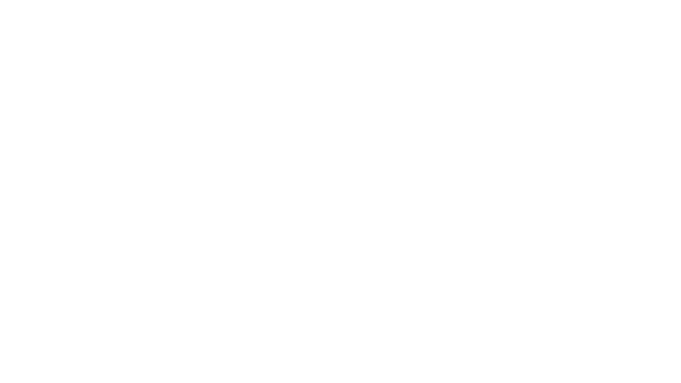
scroll to position [0, 0]
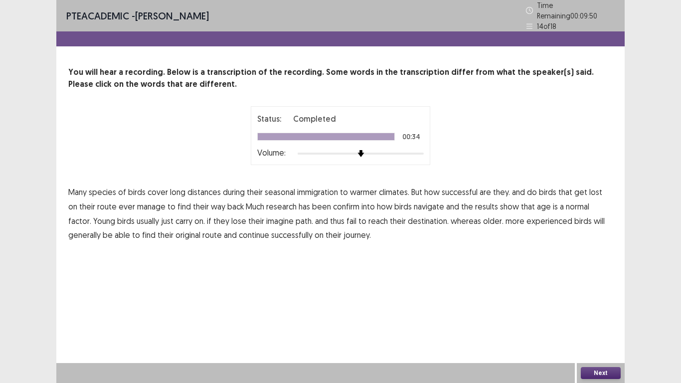
click at [600, 315] on button "Next" at bounding box center [601, 373] width 40 height 12
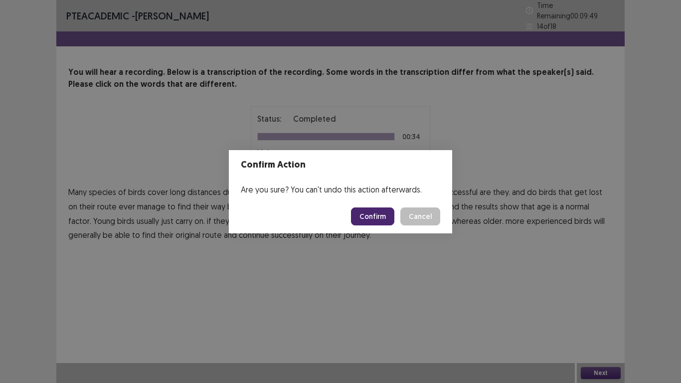
click at [380, 213] on button "Confirm" at bounding box center [372, 216] width 43 height 18
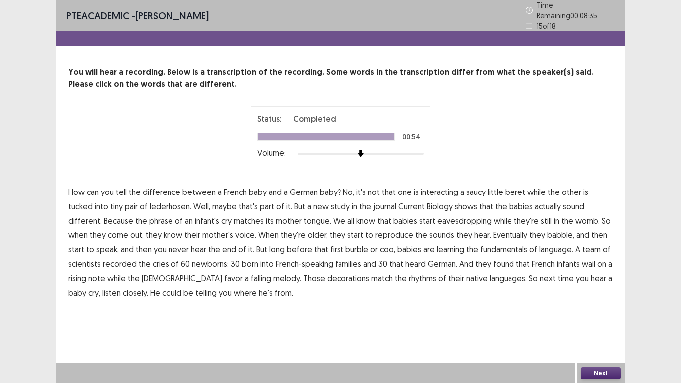
click at [599, 315] on button "Next" at bounding box center [601, 373] width 40 height 12
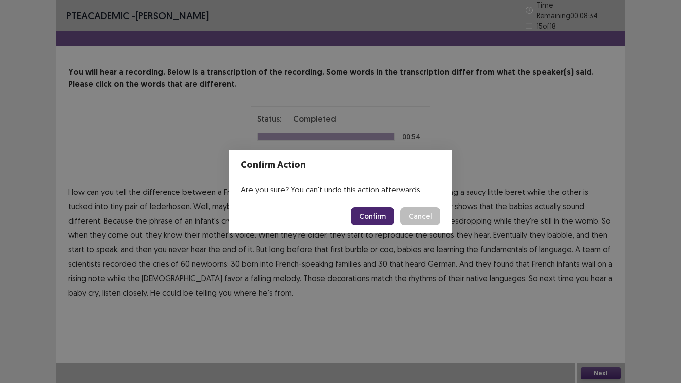
click at [386, 219] on button "Confirm" at bounding box center [372, 216] width 43 height 18
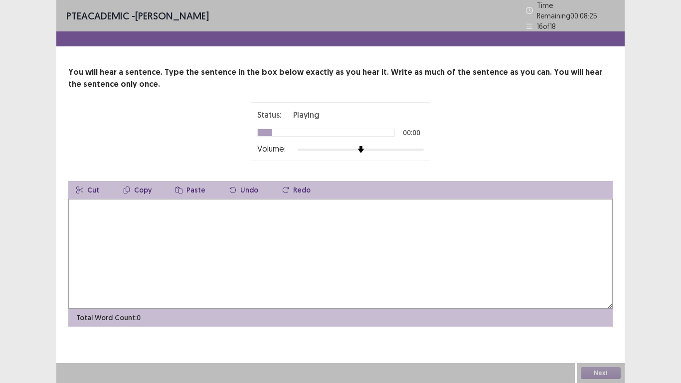
click at [386, 219] on textarea at bounding box center [340, 254] width 544 height 110
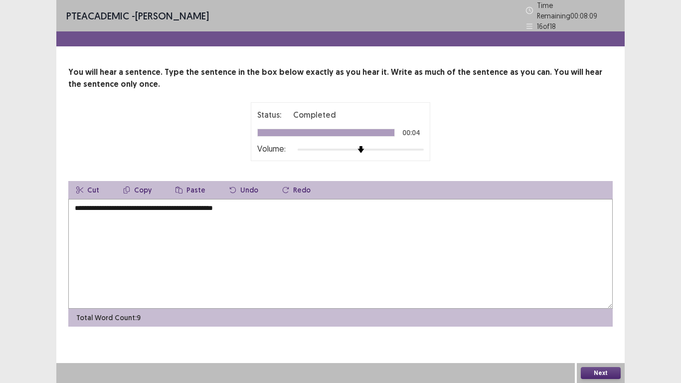
click at [78, 211] on textarea "**********" at bounding box center [340, 254] width 544 height 110
type textarea "**********"
click at [611, 315] on button "Next" at bounding box center [601, 373] width 40 height 12
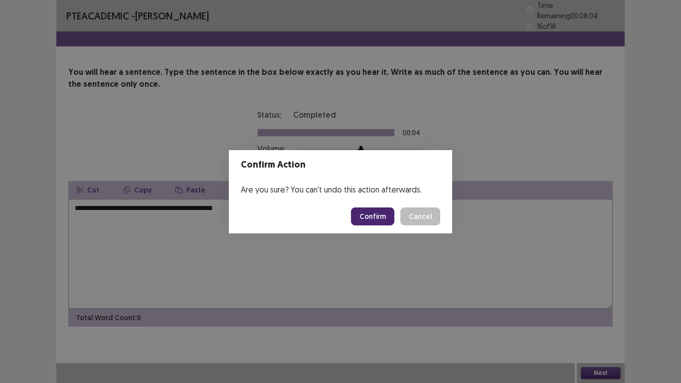
click at [381, 220] on button "Confirm" at bounding box center [372, 216] width 43 height 18
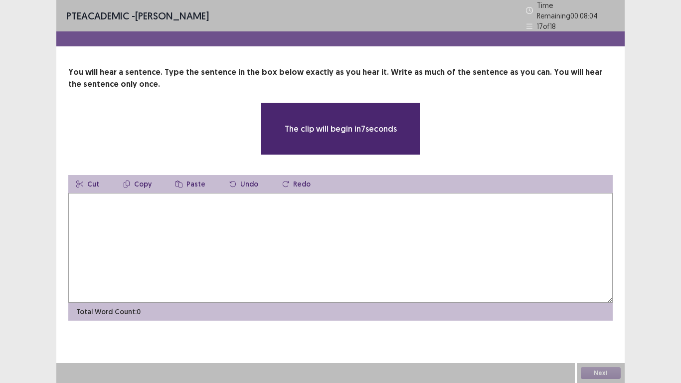
click at [361, 218] on textarea at bounding box center [340, 248] width 544 height 110
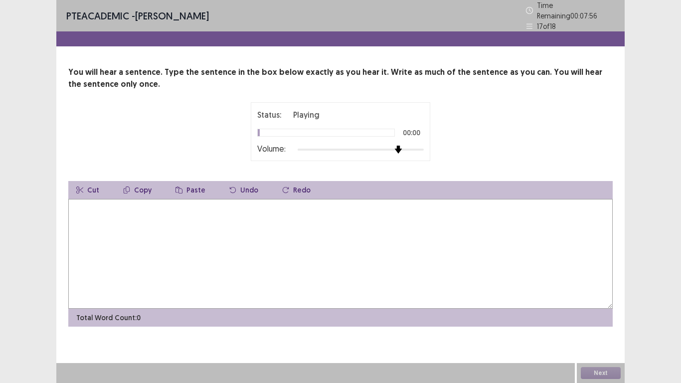
click at [397, 148] on div at bounding box center [361, 150] width 126 height 8
click at [408, 146] on div at bounding box center [361, 150] width 126 height 8
click at [379, 213] on textarea at bounding box center [340, 254] width 544 height 110
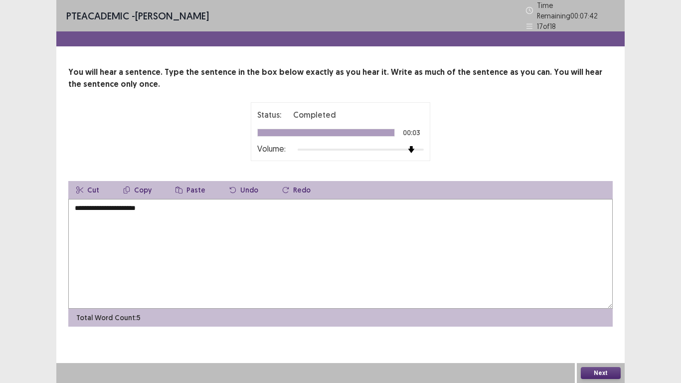
type textarea "**********"
click at [603, 315] on button "Next" at bounding box center [601, 373] width 40 height 12
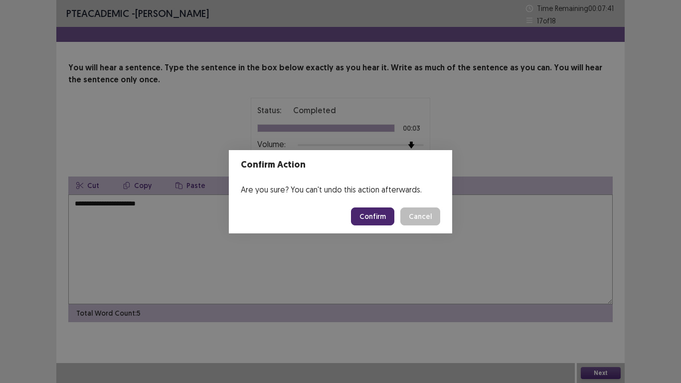
click at [372, 213] on button "Confirm" at bounding box center [372, 216] width 43 height 18
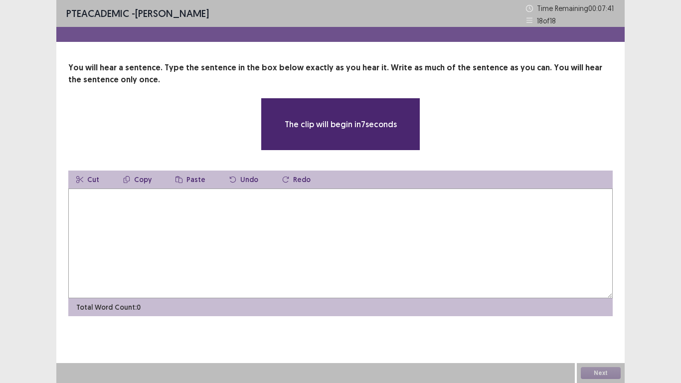
click at [372, 213] on textarea at bounding box center [340, 243] width 544 height 110
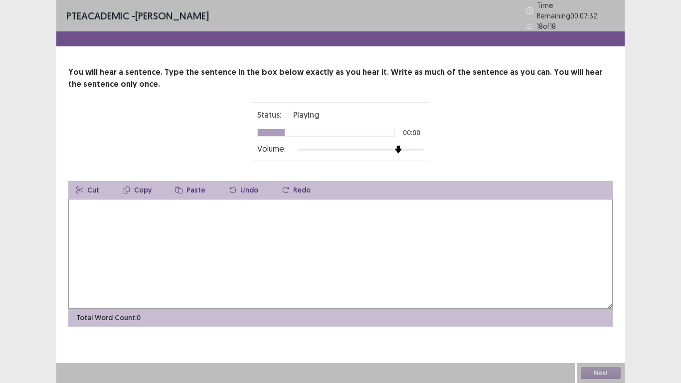
click at [404, 147] on div at bounding box center [361, 150] width 126 height 8
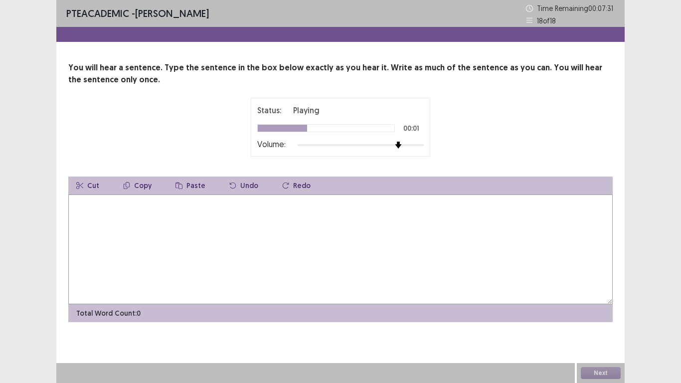
click at [369, 217] on textarea at bounding box center [340, 249] width 544 height 110
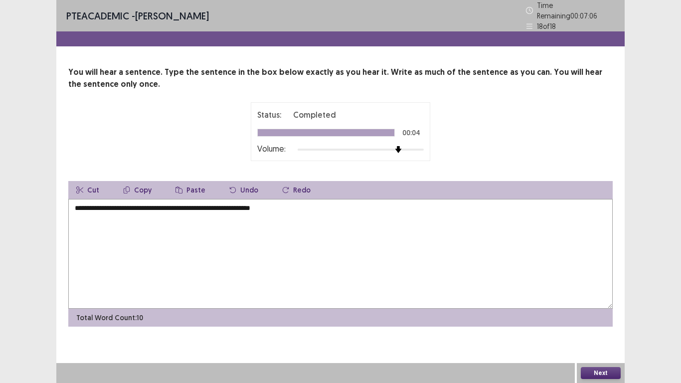
type textarea "**********"
click at [602, 315] on button "Next" at bounding box center [601, 373] width 40 height 12
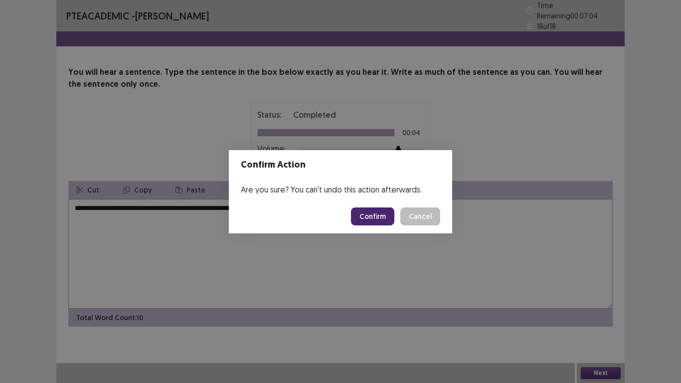
click at [385, 211] on button "Confirm" at bounding box center [372, 216] width 43 height 18
